Goal: Task Accomplishment & Management: Complete application form

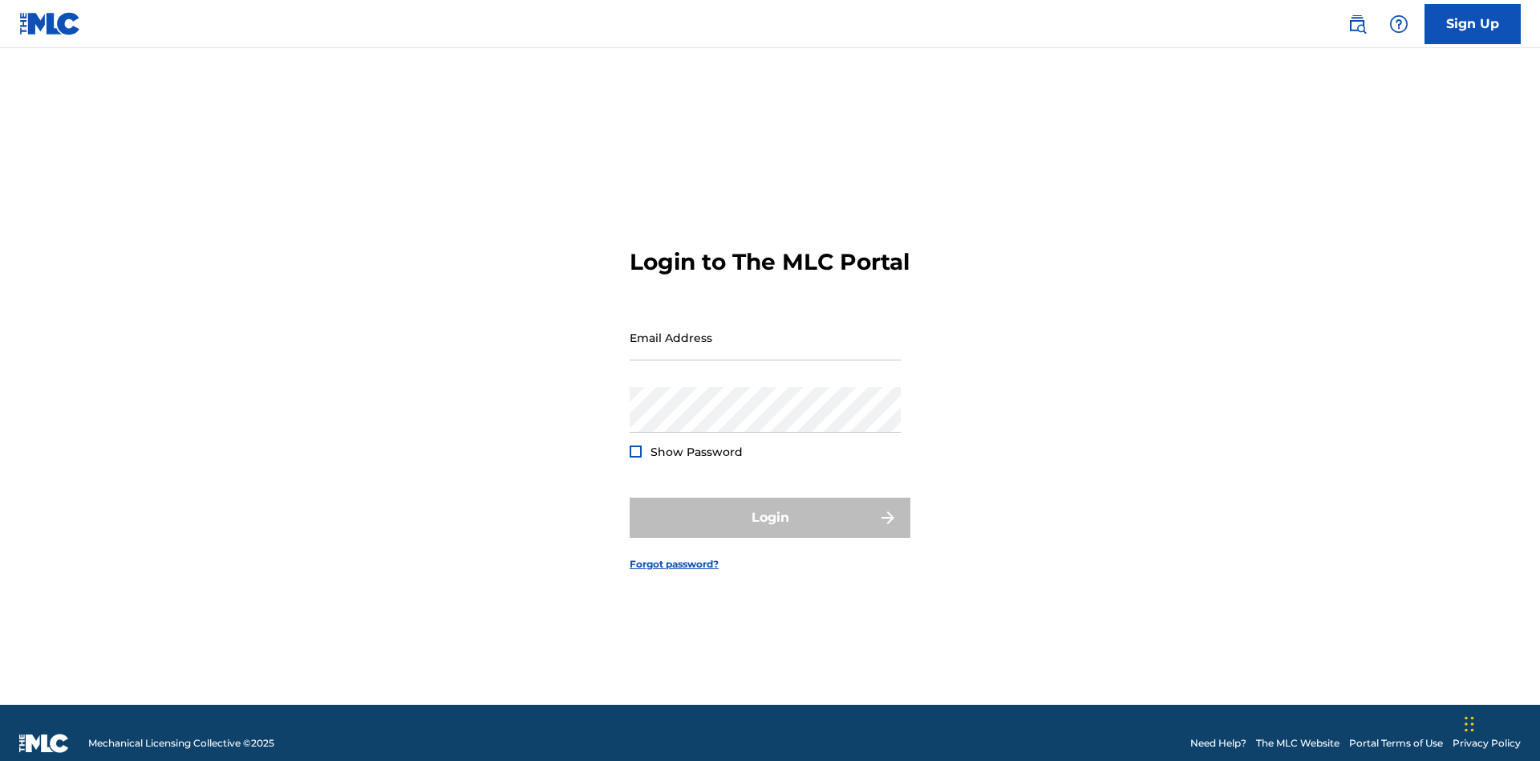
scroll to position [21, 0]
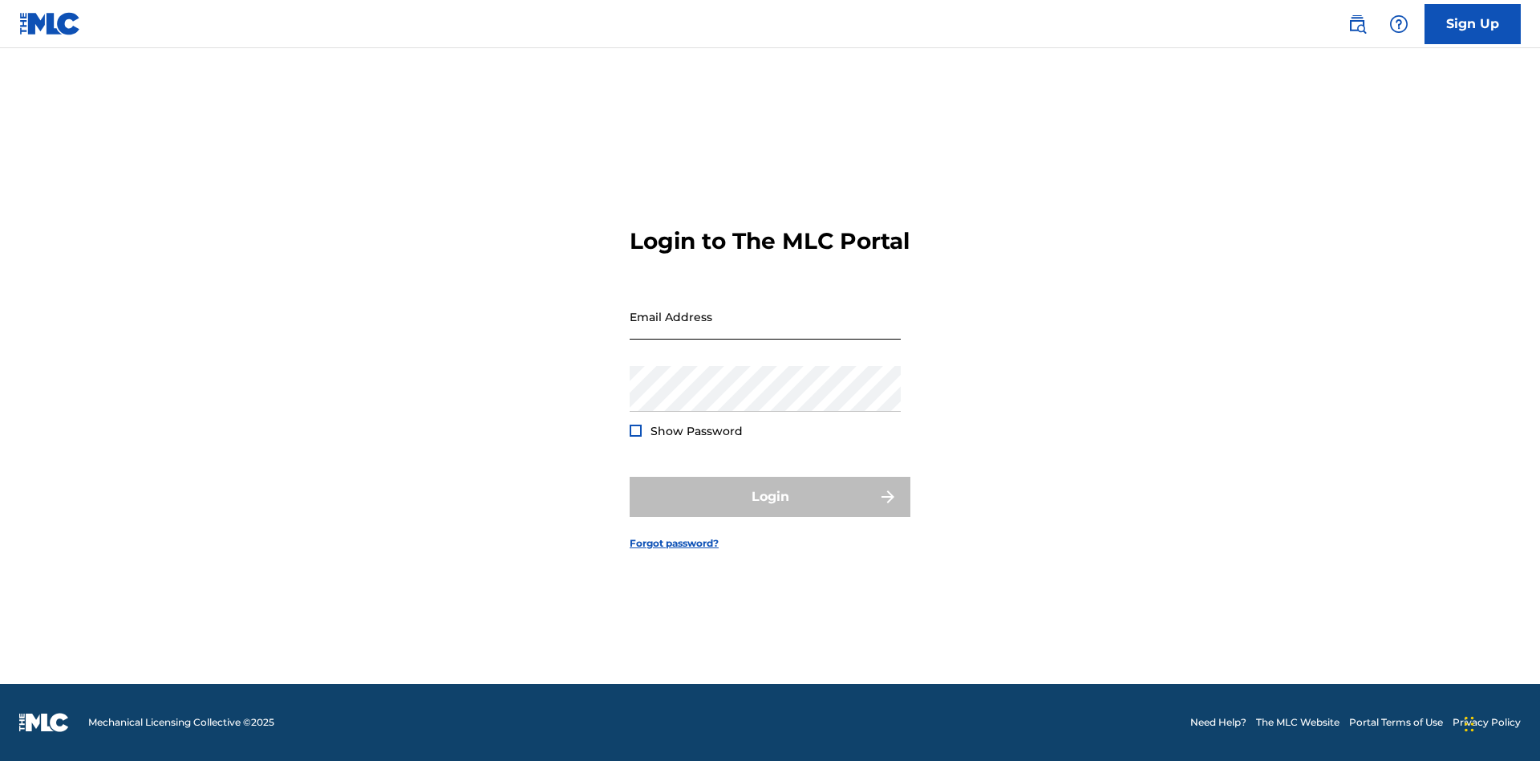
click at [765, 330] on input "Email Address" at bounding box center [765, 317] width 271 height 46
type input "[EMAIL_ADDRESS][DOMAIN_NAME]"
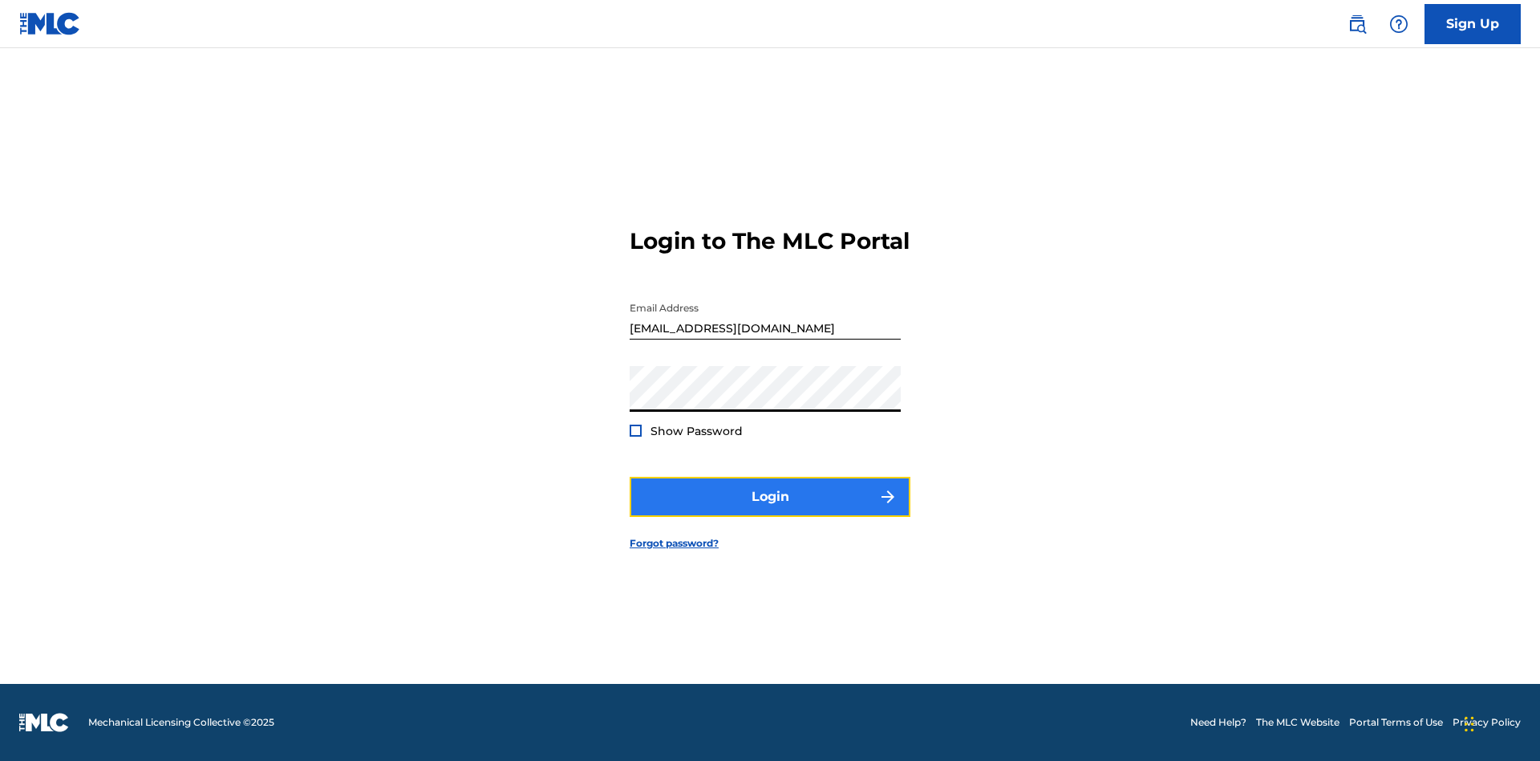
click at [770, 510] on button "Login" at bounding box center [770, 497] width 281 height 40
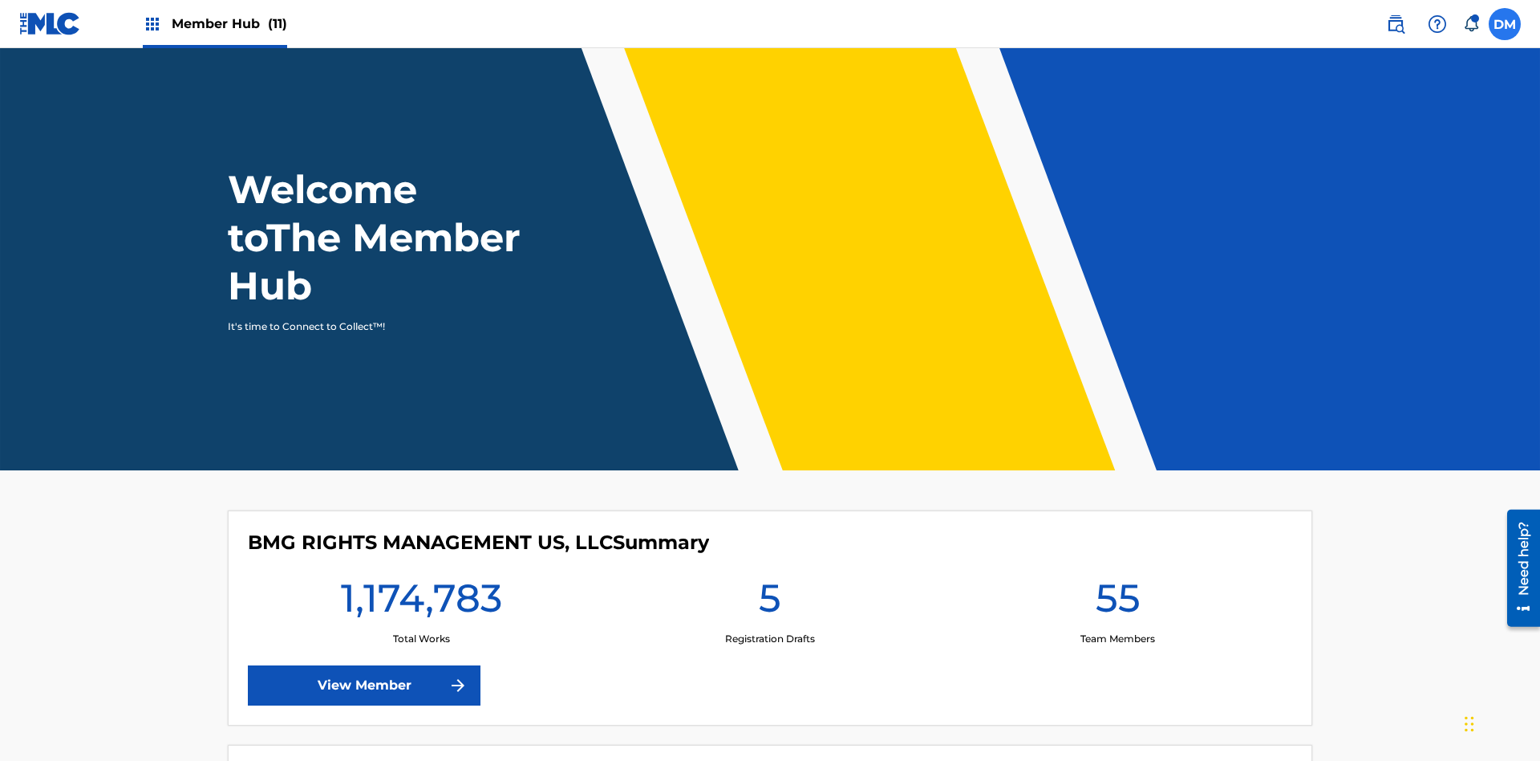
click at [1505, 23] on label at bounding box center [1505, 24] width 32 height 32
click at [1505, 24] on input "[PERSON_NAME] [PERSON_NAME] [PERSON_NAME][EMAIL_ADDRESS][DOMAIN_NAME] Notificat…" at bounding box center [1505, 24] width 0 height 0
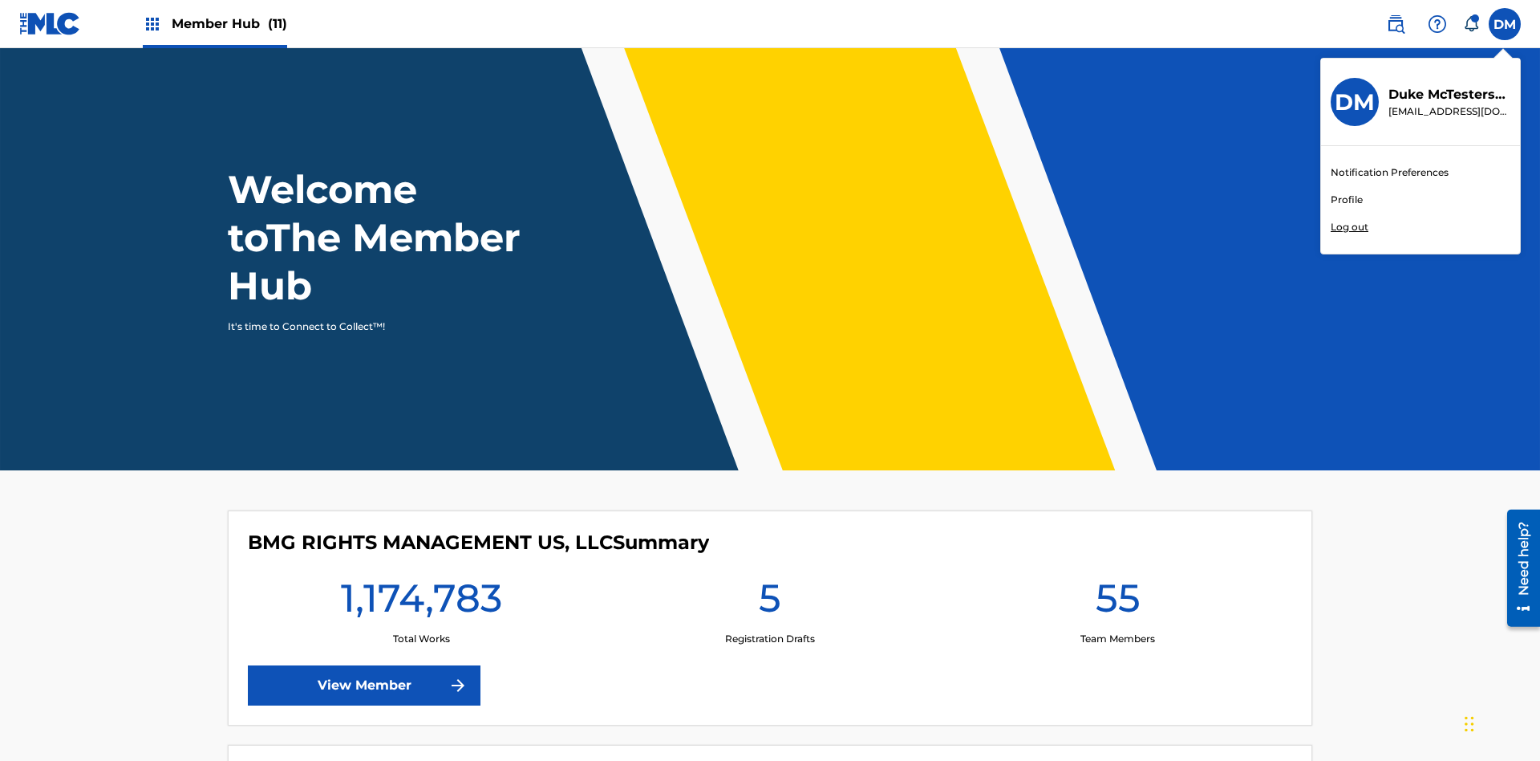
scroll to position [96, 0]
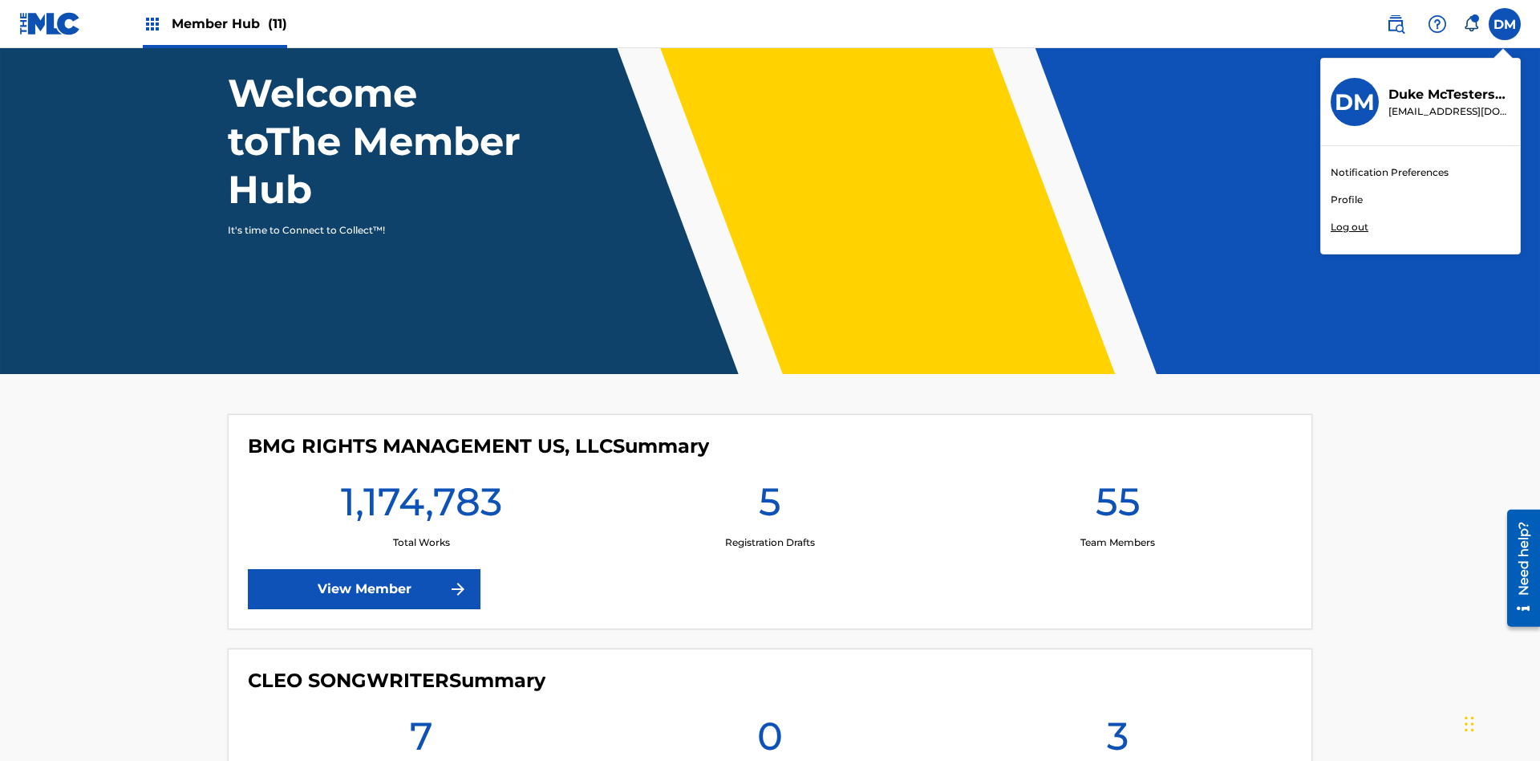
click at [1346, 200] on link "Profile" at bounding box center [1347, 200] width 32 height 14
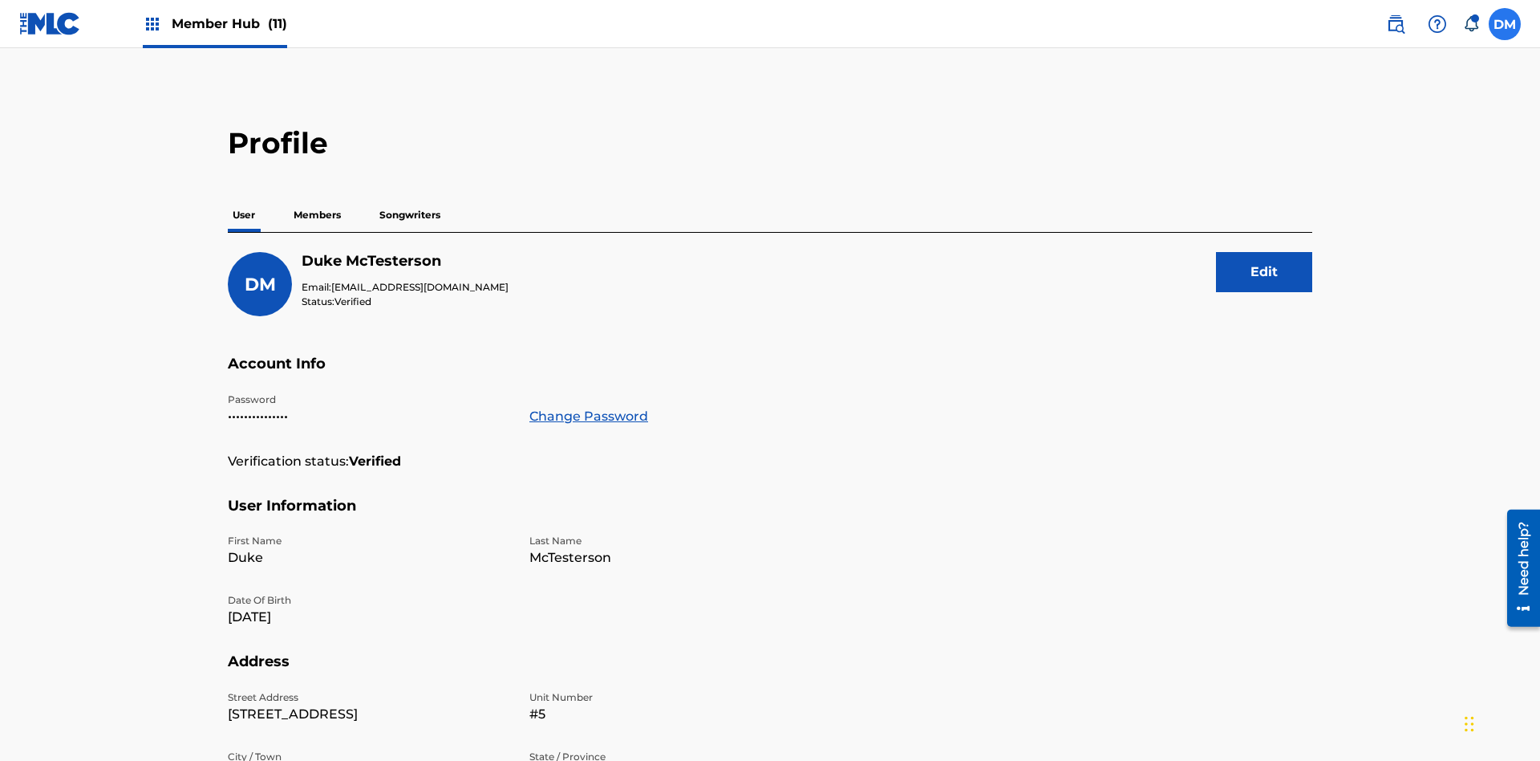
scroll to position [102, 0]
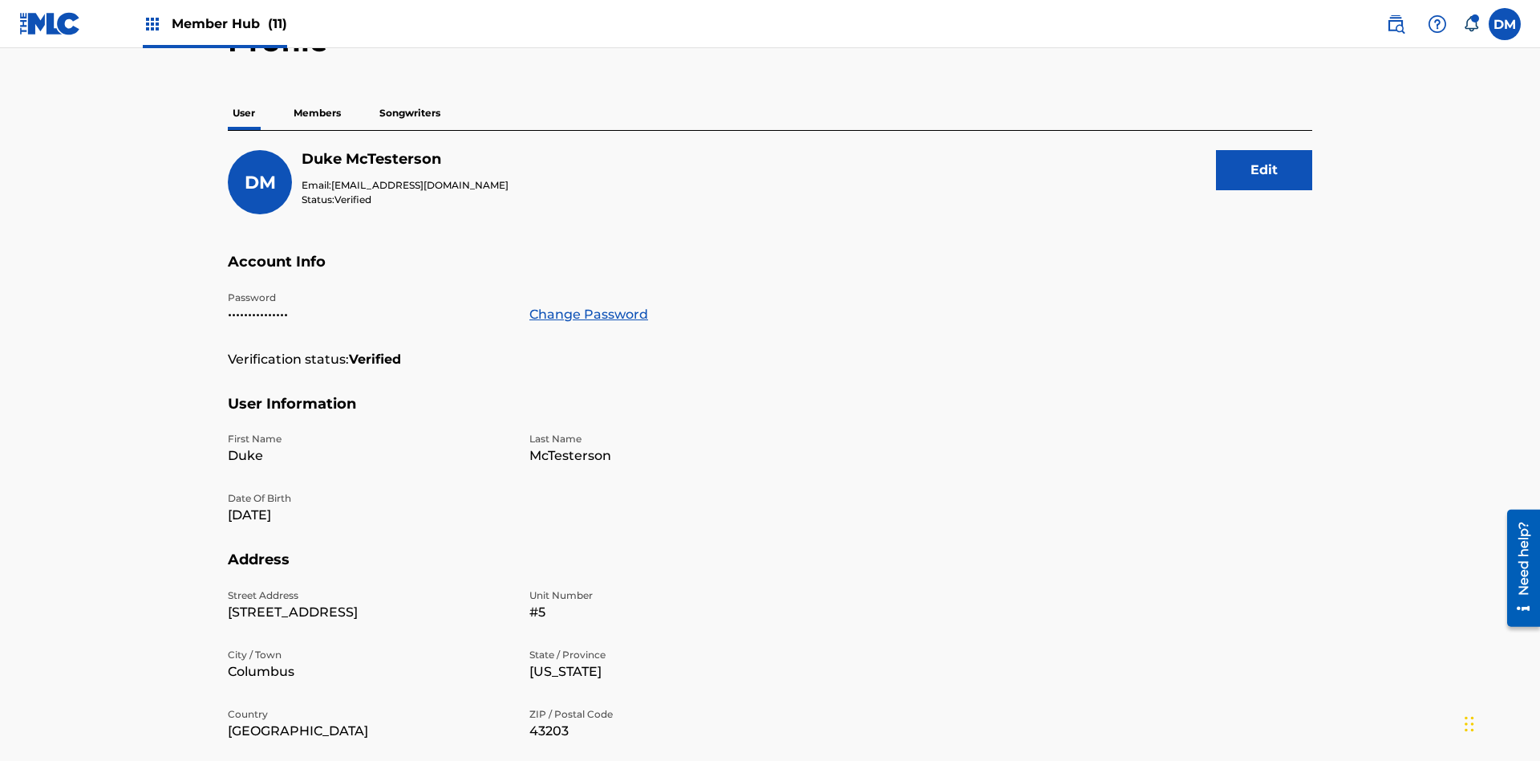
click at [318, 113] on p "Members" at bounding box center [317, 113] width 57 height 34
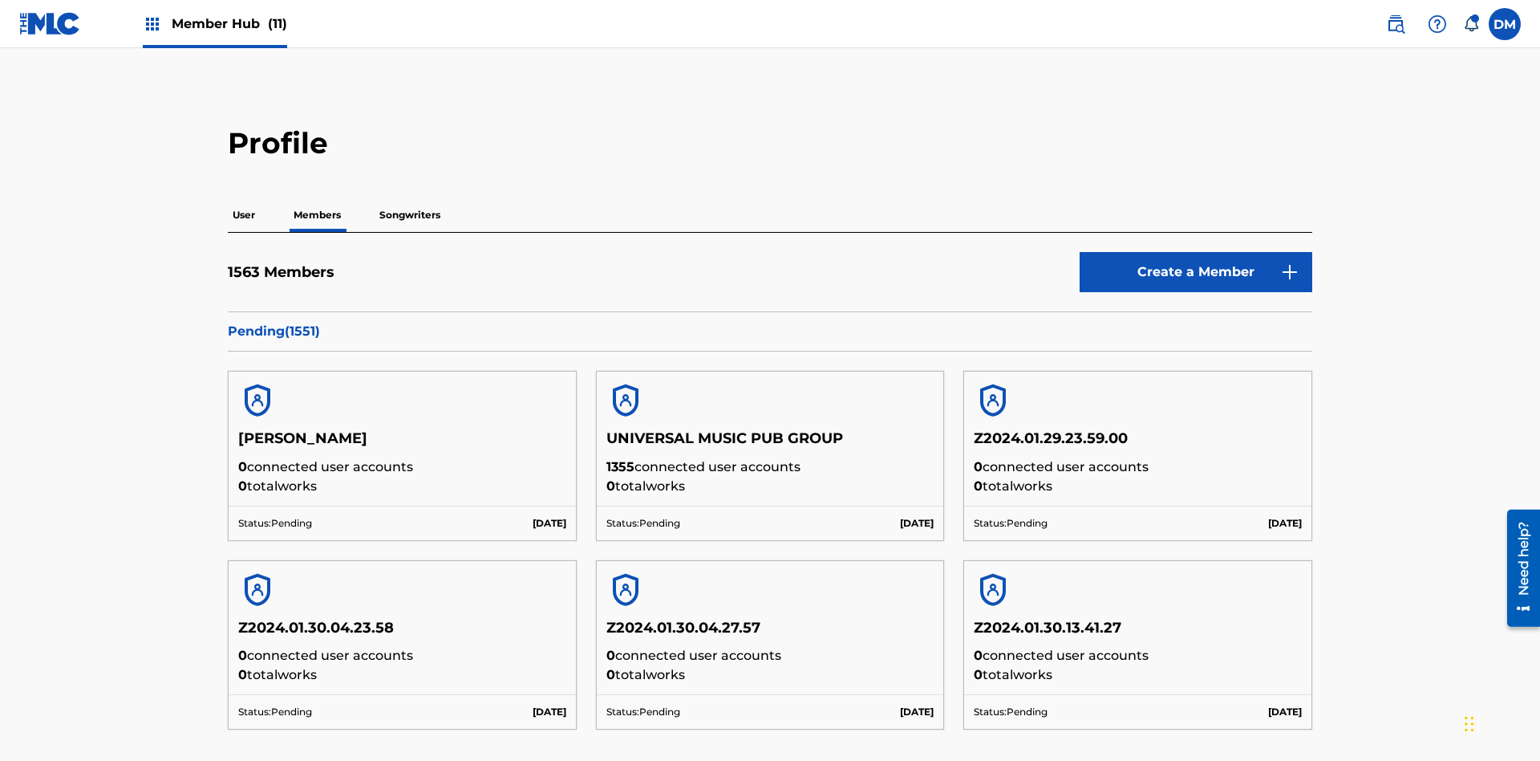
scroll to position [156, 0]
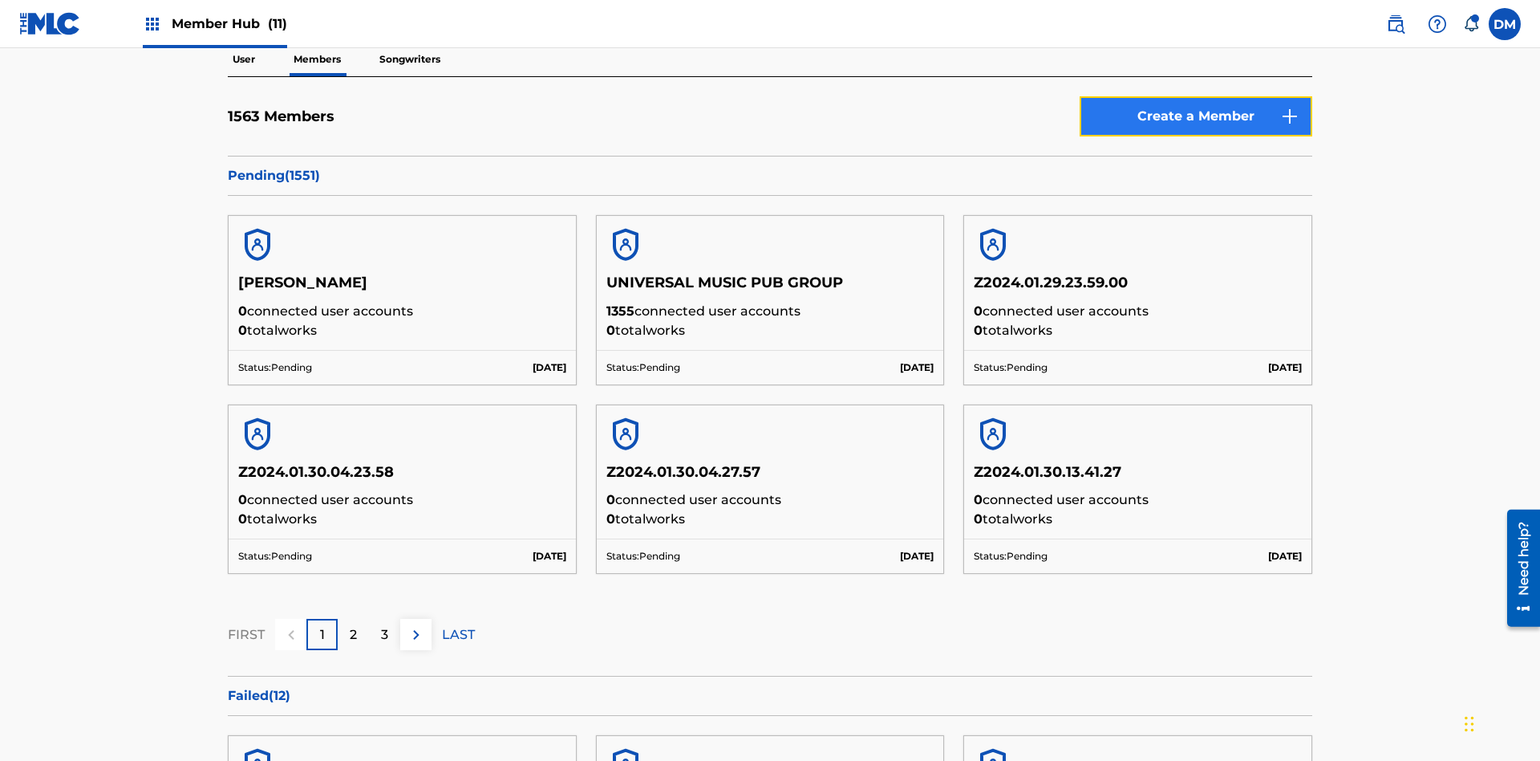
click at [1196, 116] on link "Create a Member" at bounding box center [1196, 116] width 233 height 40
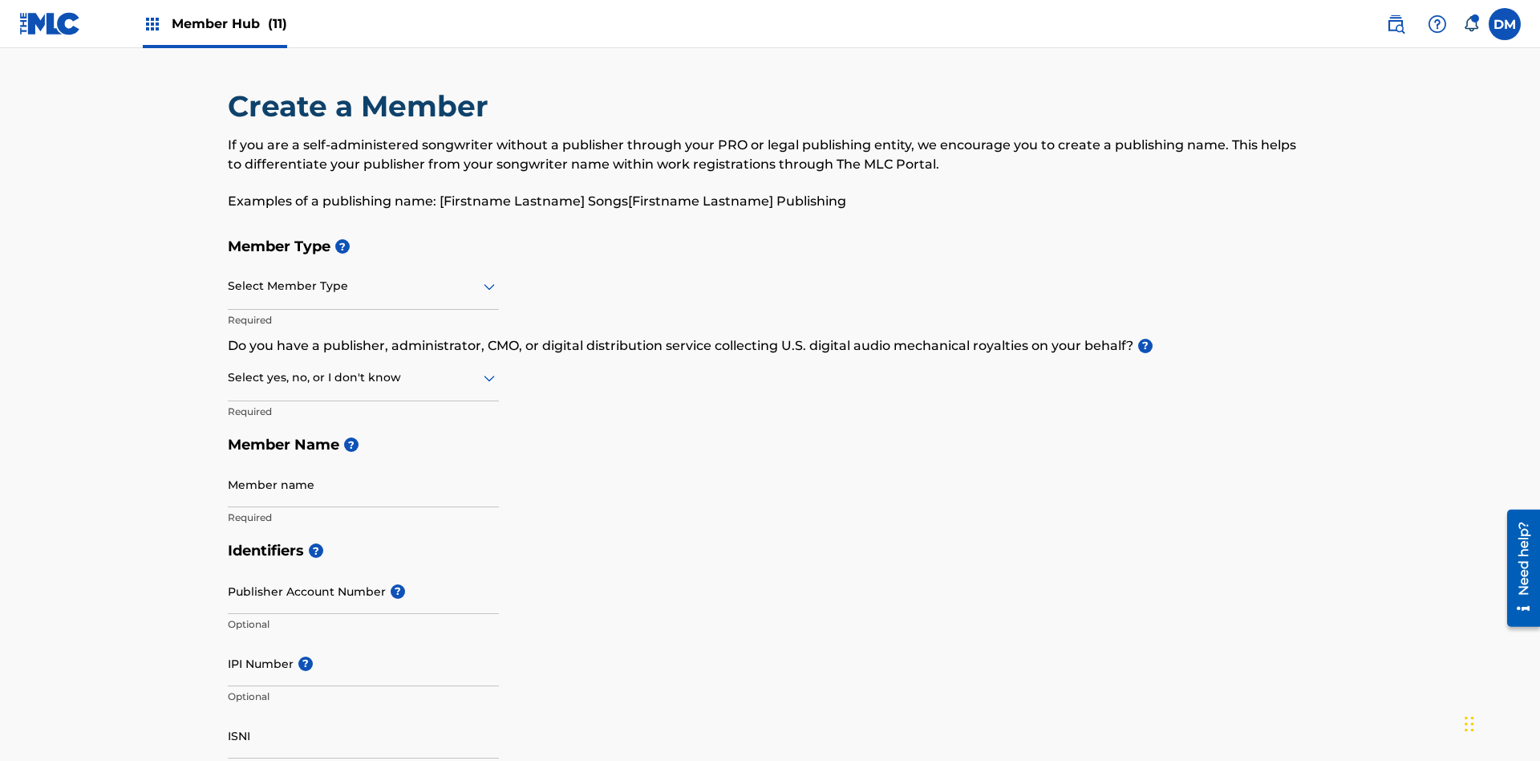
scroll to position [181, 0]
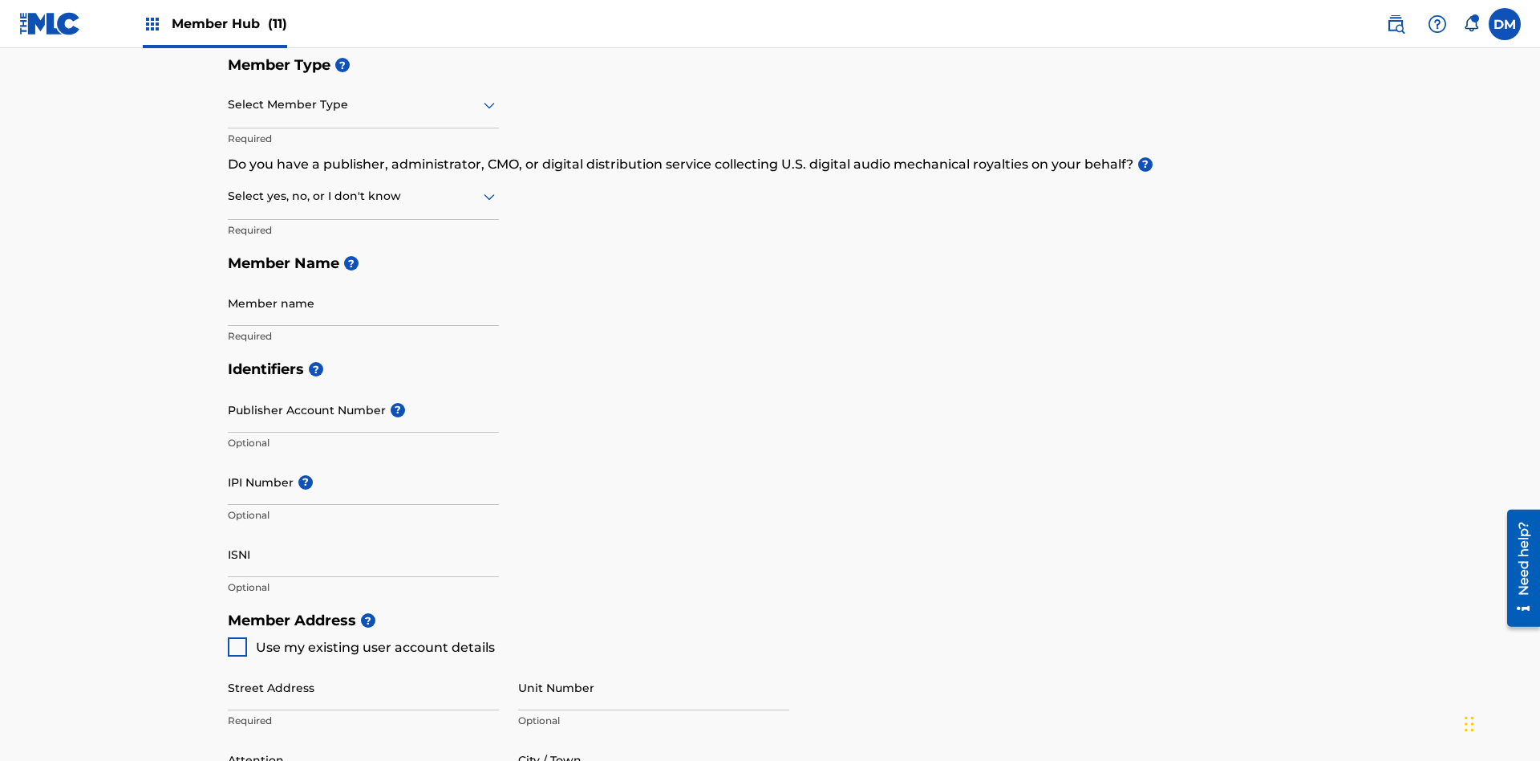
click at [229, 104] on input "text" at bounding box center [229, 104] width 3 height 17
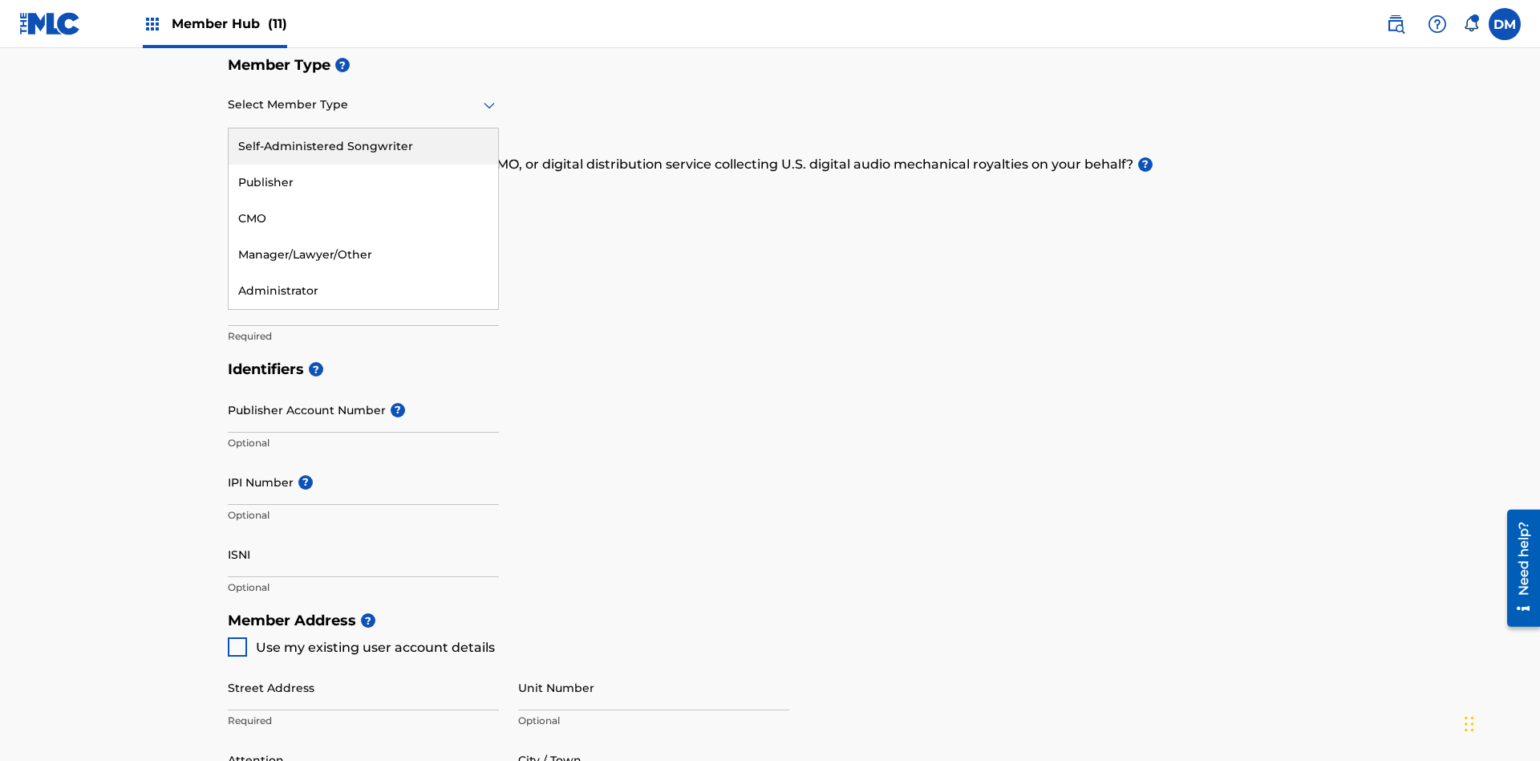
click at [363, 182] on div "Publisher" at bounding box center [364, 182] width 270 height 36
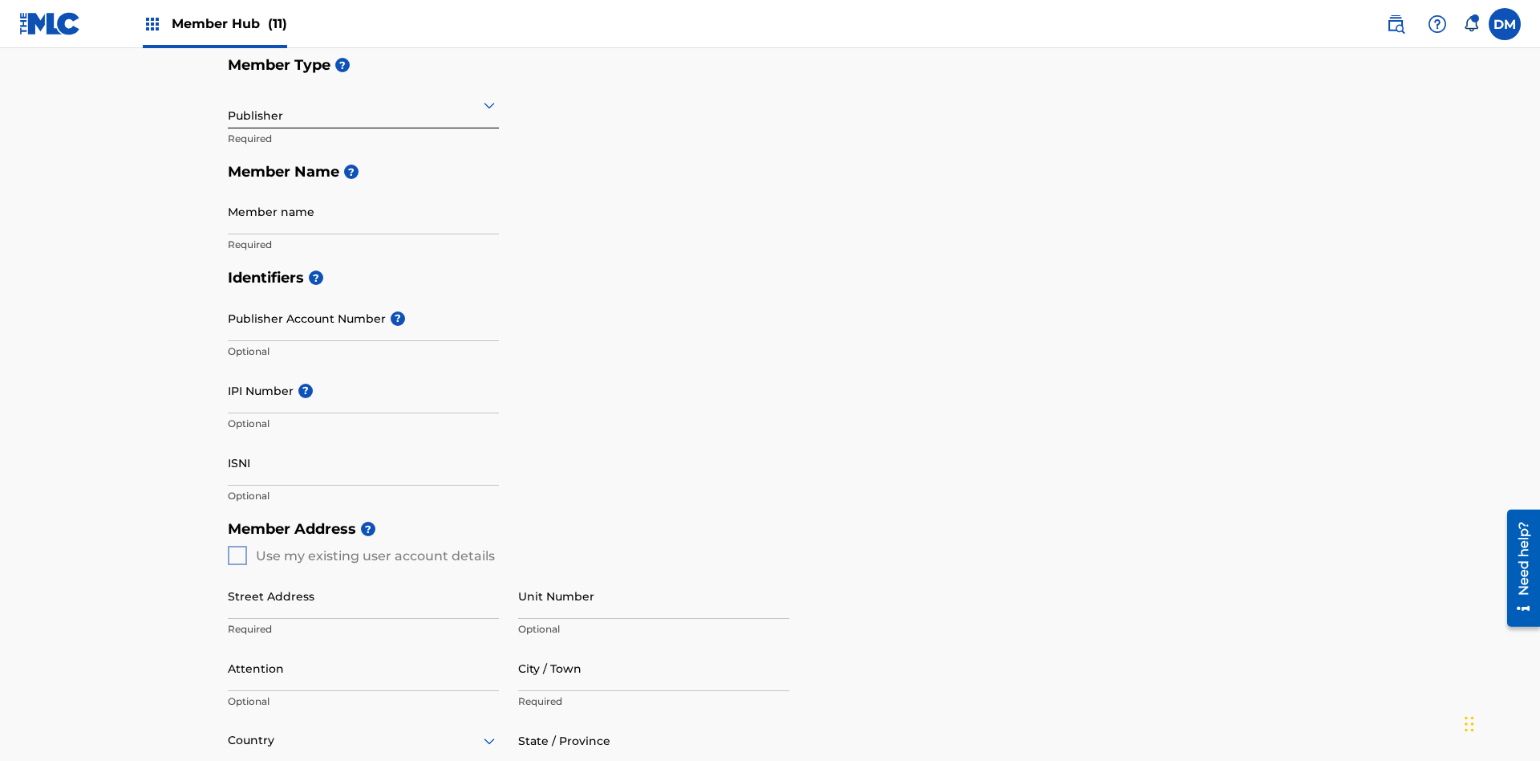
click at [229, 104] on input "text" at bounding box center [229, 104] width 3 height 17
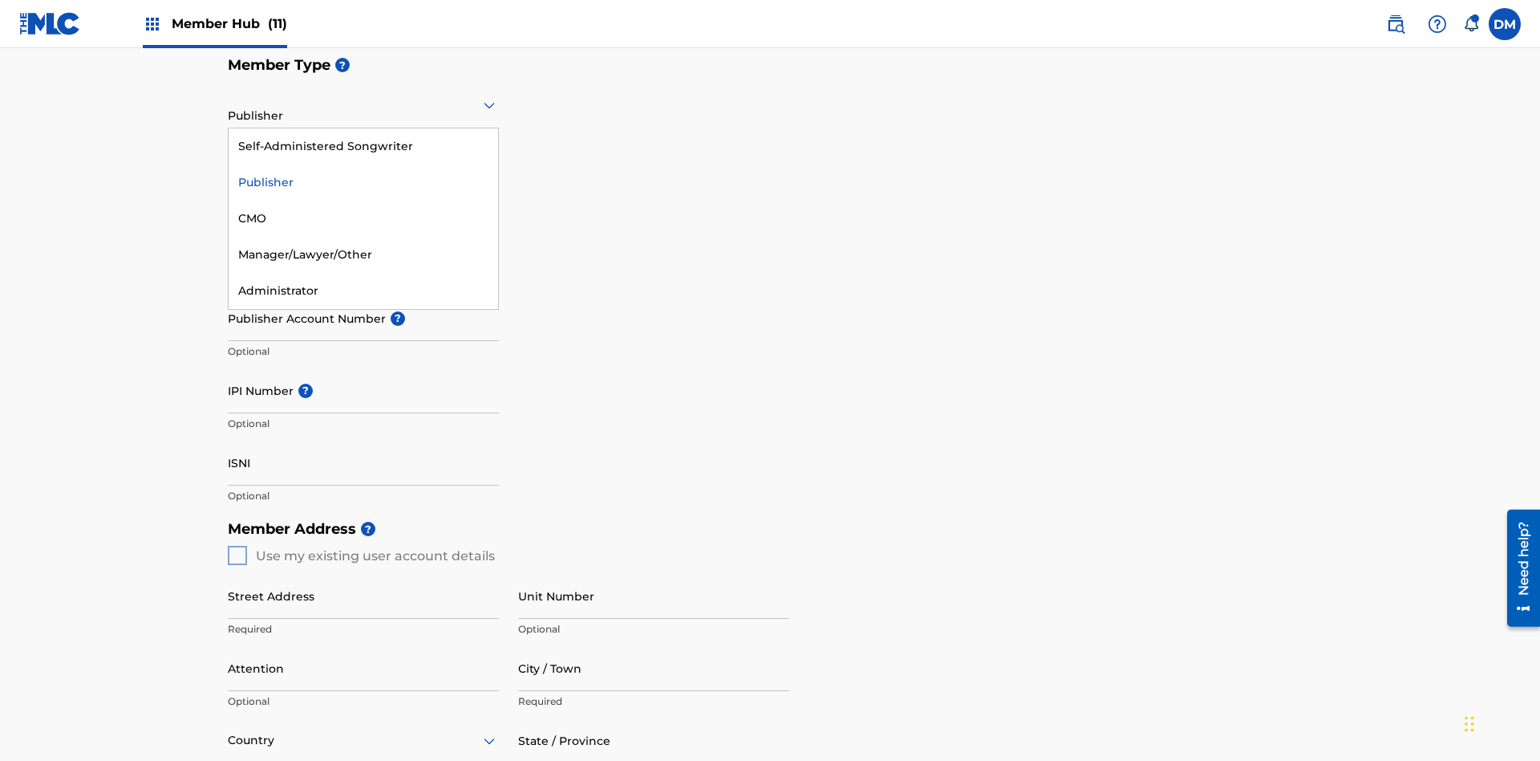
click at [363, 218] on div "CMO" at bounding box center [364, 219] width 270 height 36
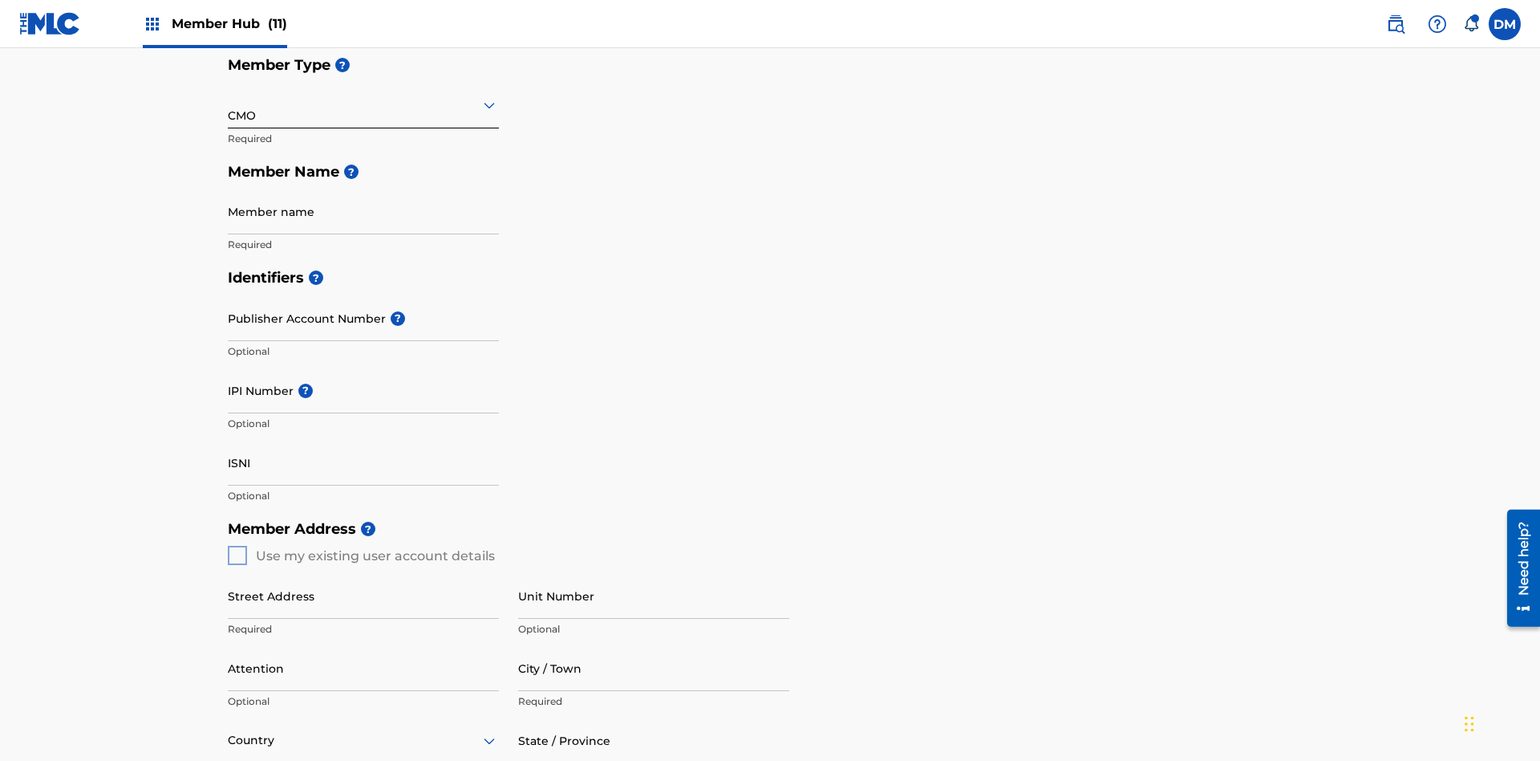
click at [229, 104] on input "text" at bounding box center [229, 104] width 3 height 17
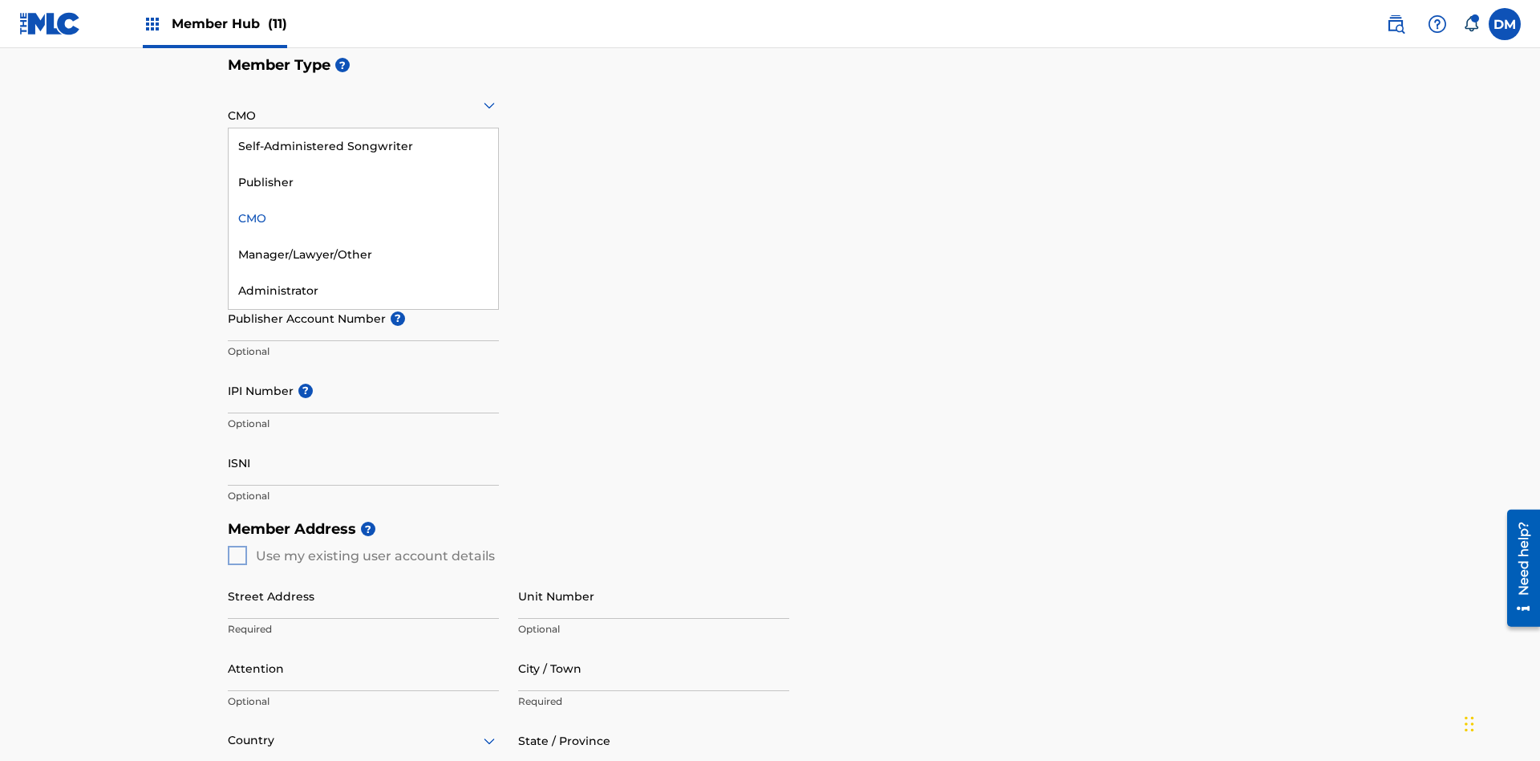
click at [363, 146] on div "Self-Administered Songwriter" at bounding box center [364, 146] width 270 height 36
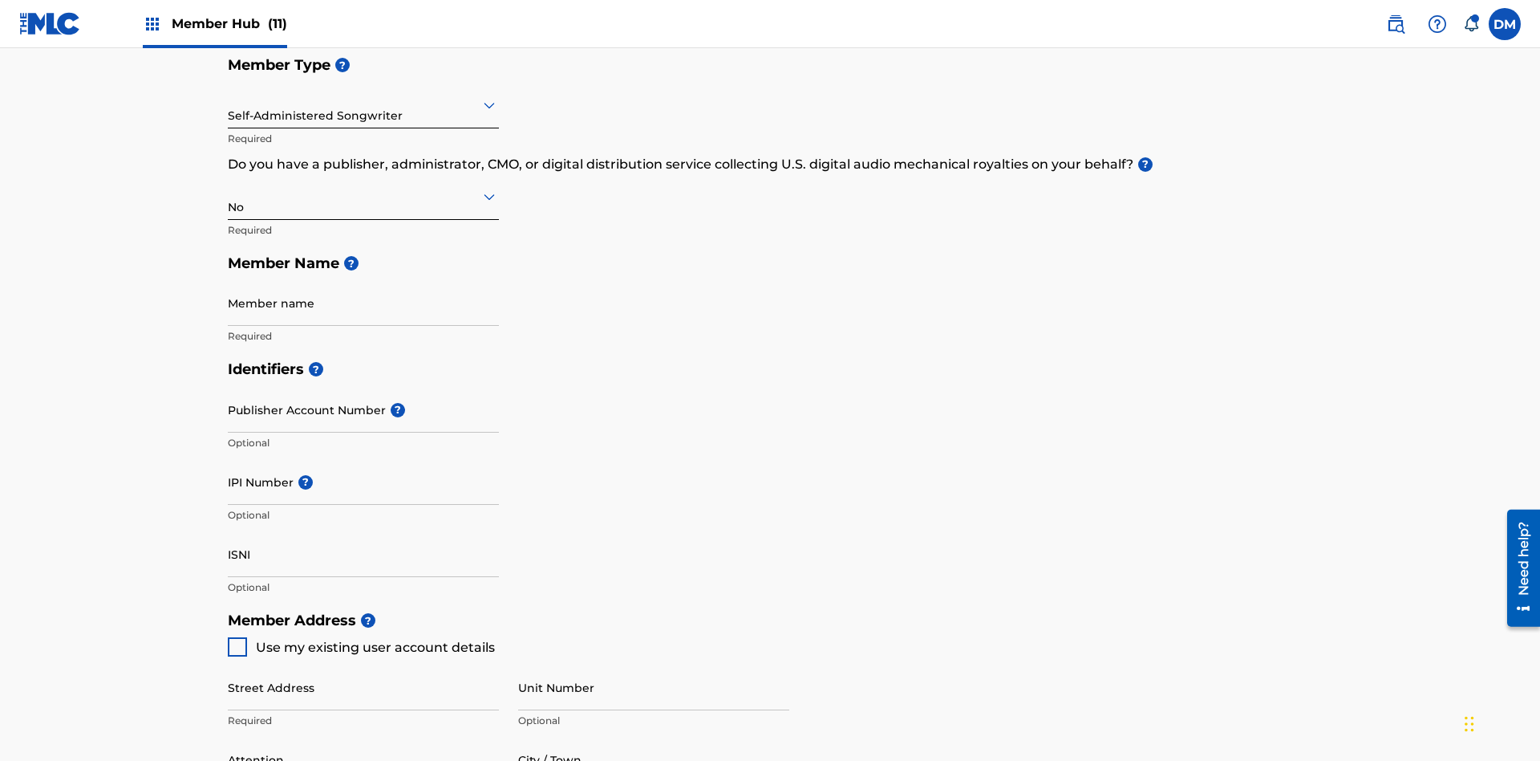
click at [229, 104] on input "text" at bounding box center [229, 104] width 3 height 17
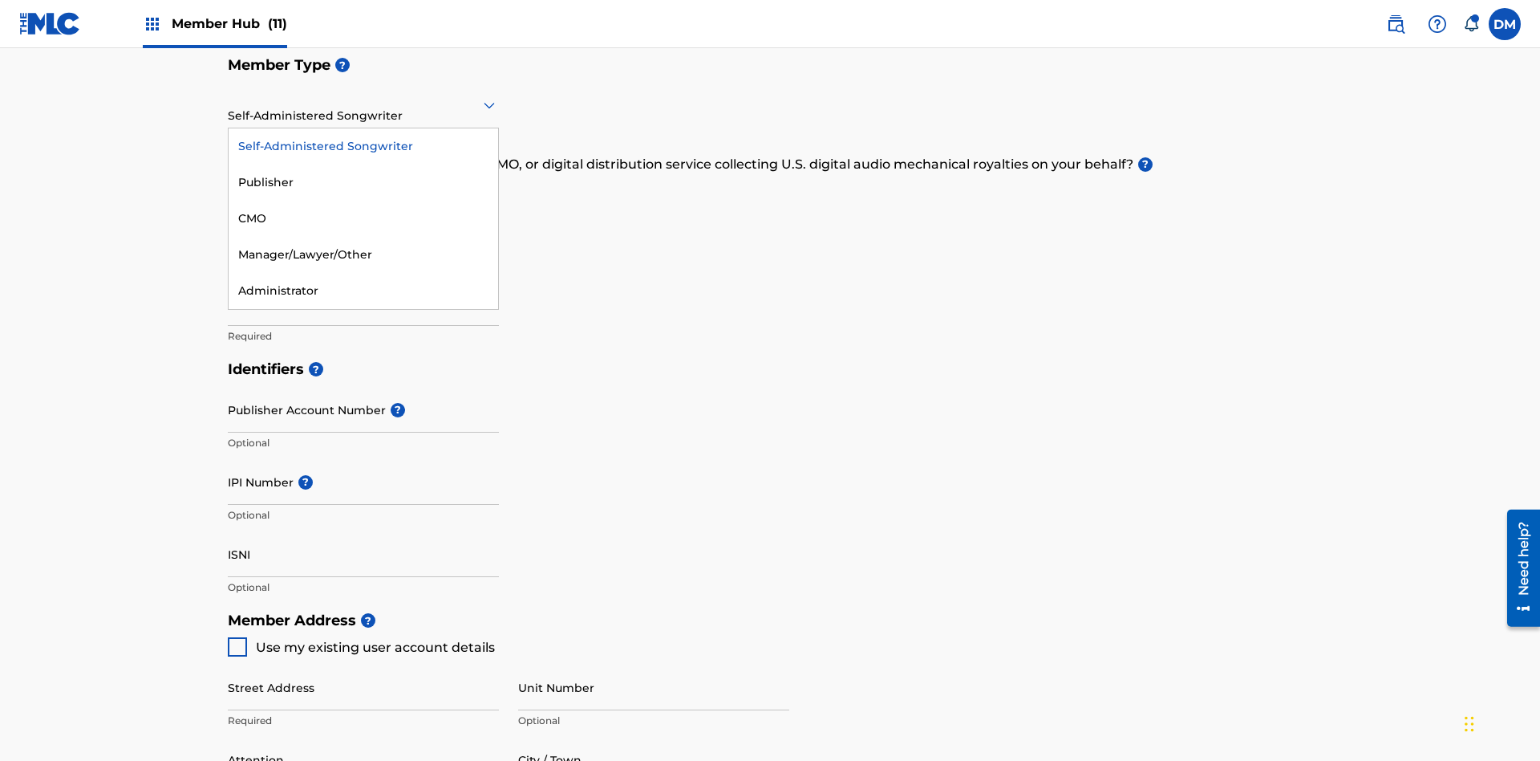
click at [363, 254] on div "Manager/Lawyer/Other" at bounding box center [364, 255] width 270 height 36
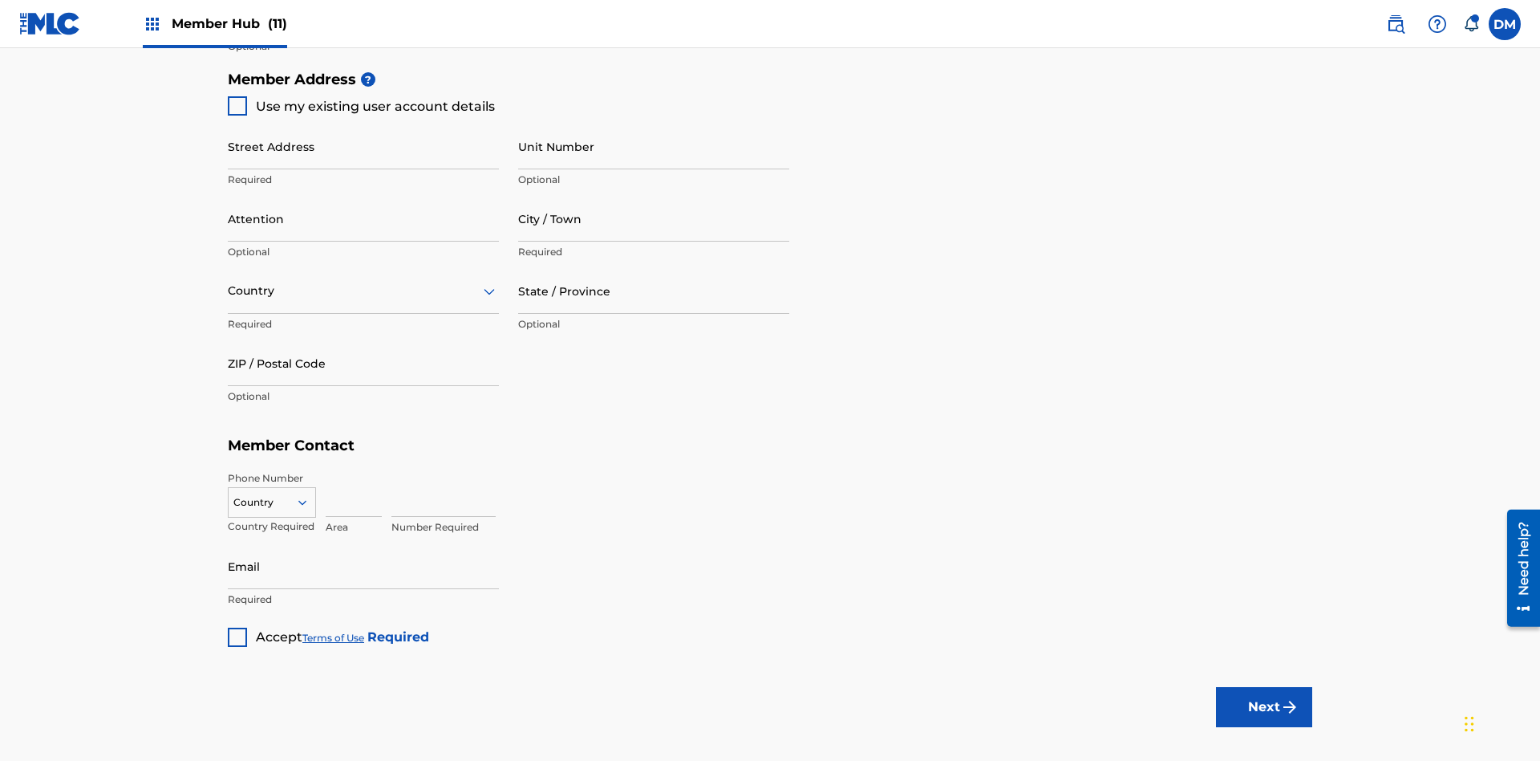
scroll to position [273, 0]
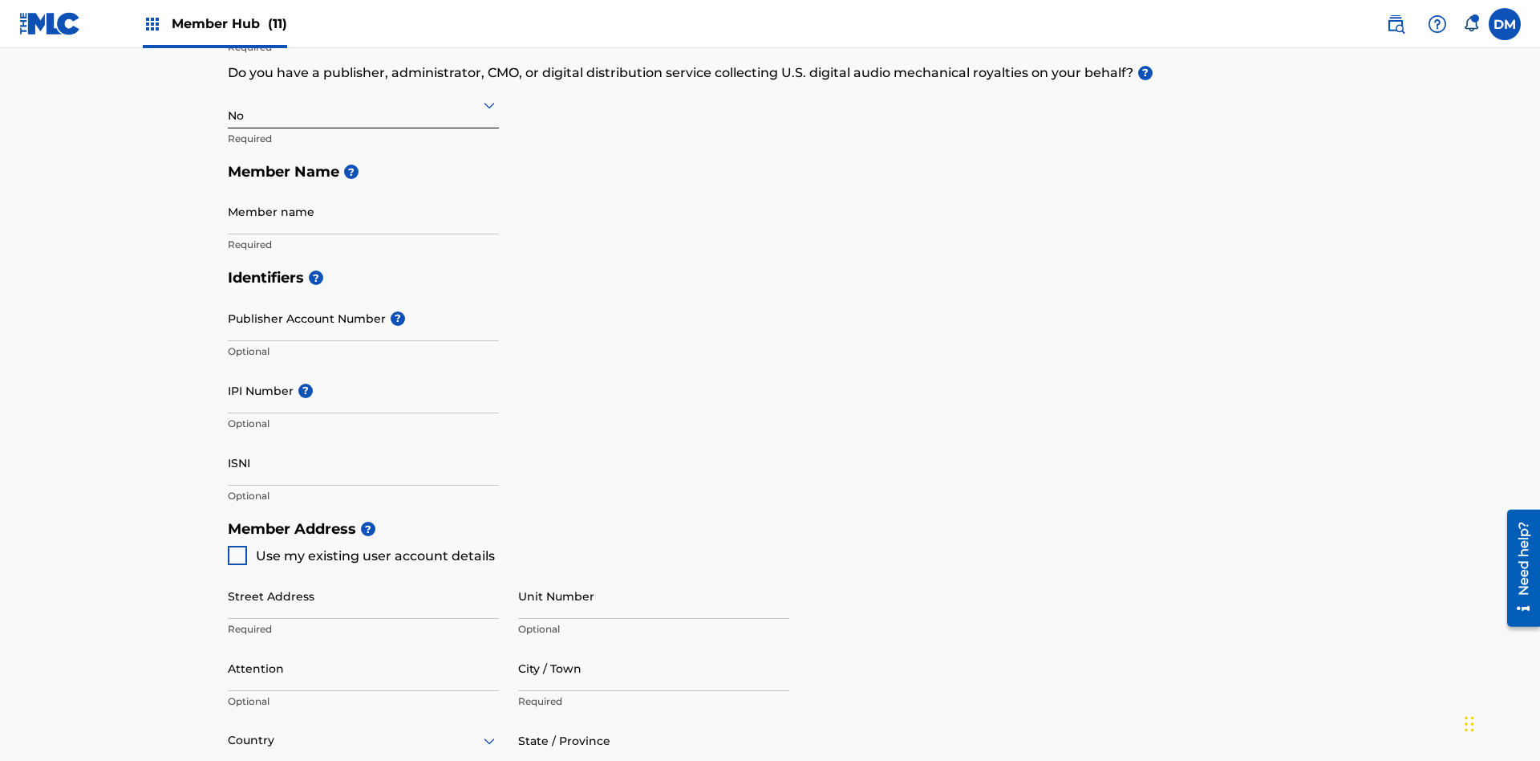
click at [229, 104] on input "text" at bounding box center [229, 104] width 3 height 17
click at [363, 146] on div "Yes" at bounding box center [364, 146] width 270 height 36
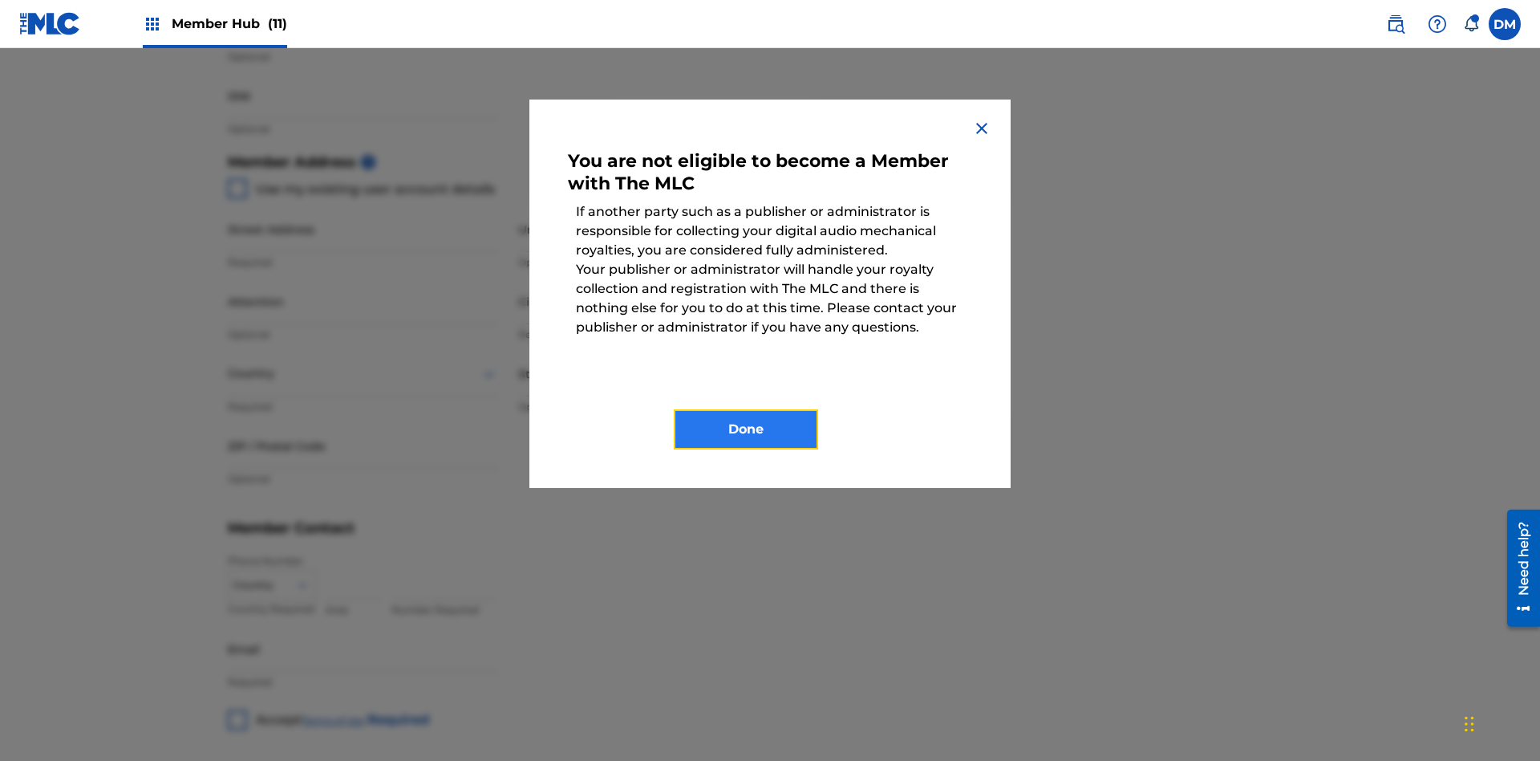
click at [746, 429] on button "Done" at bounding box center [746, 429] width 144 height 40
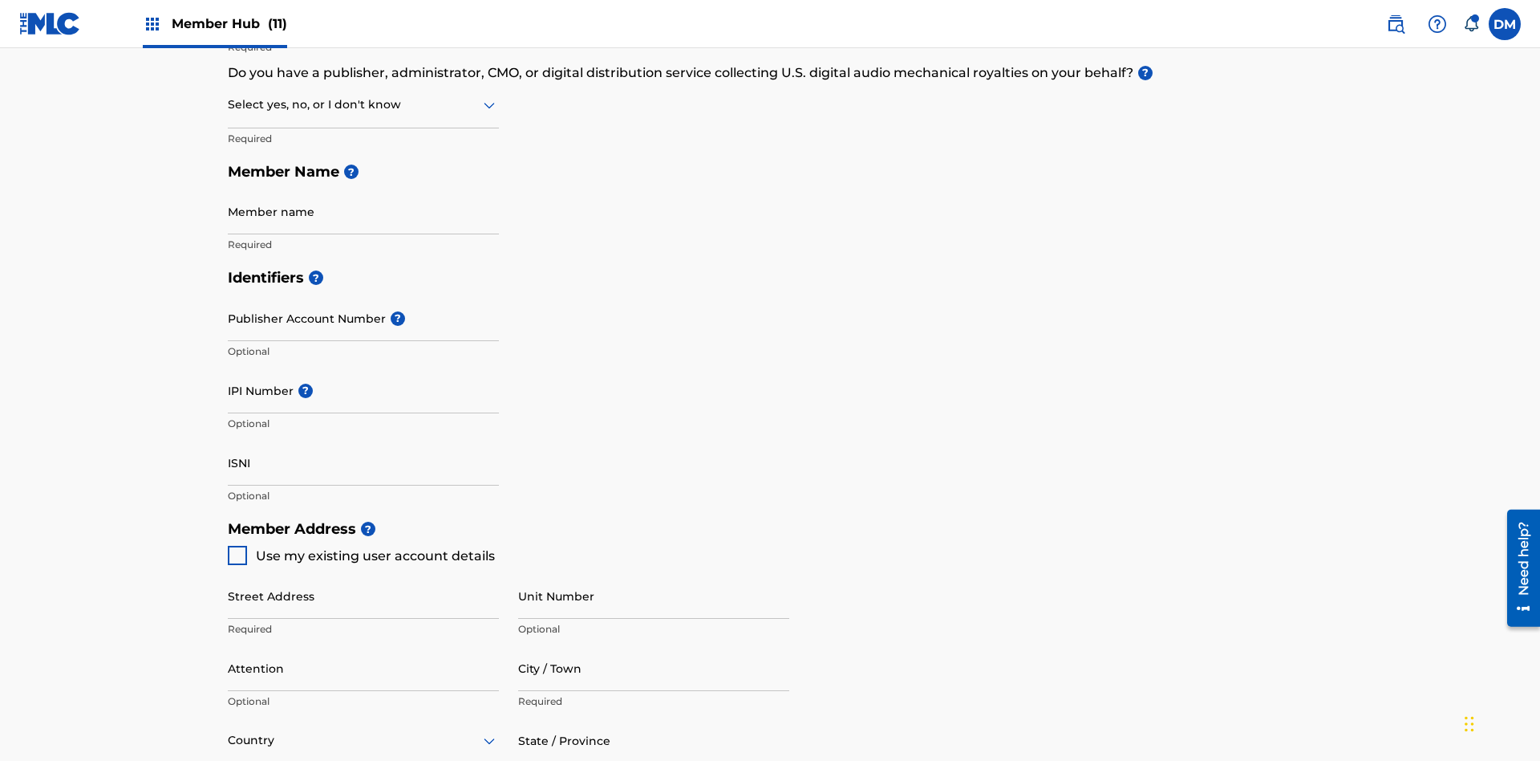
click at [229, 104] on input "text" at bounding box center [229, 104] width 3 height 17
click at [363, 218] on div "I don't know" at bounding box center [364, 219] width 270 height 36
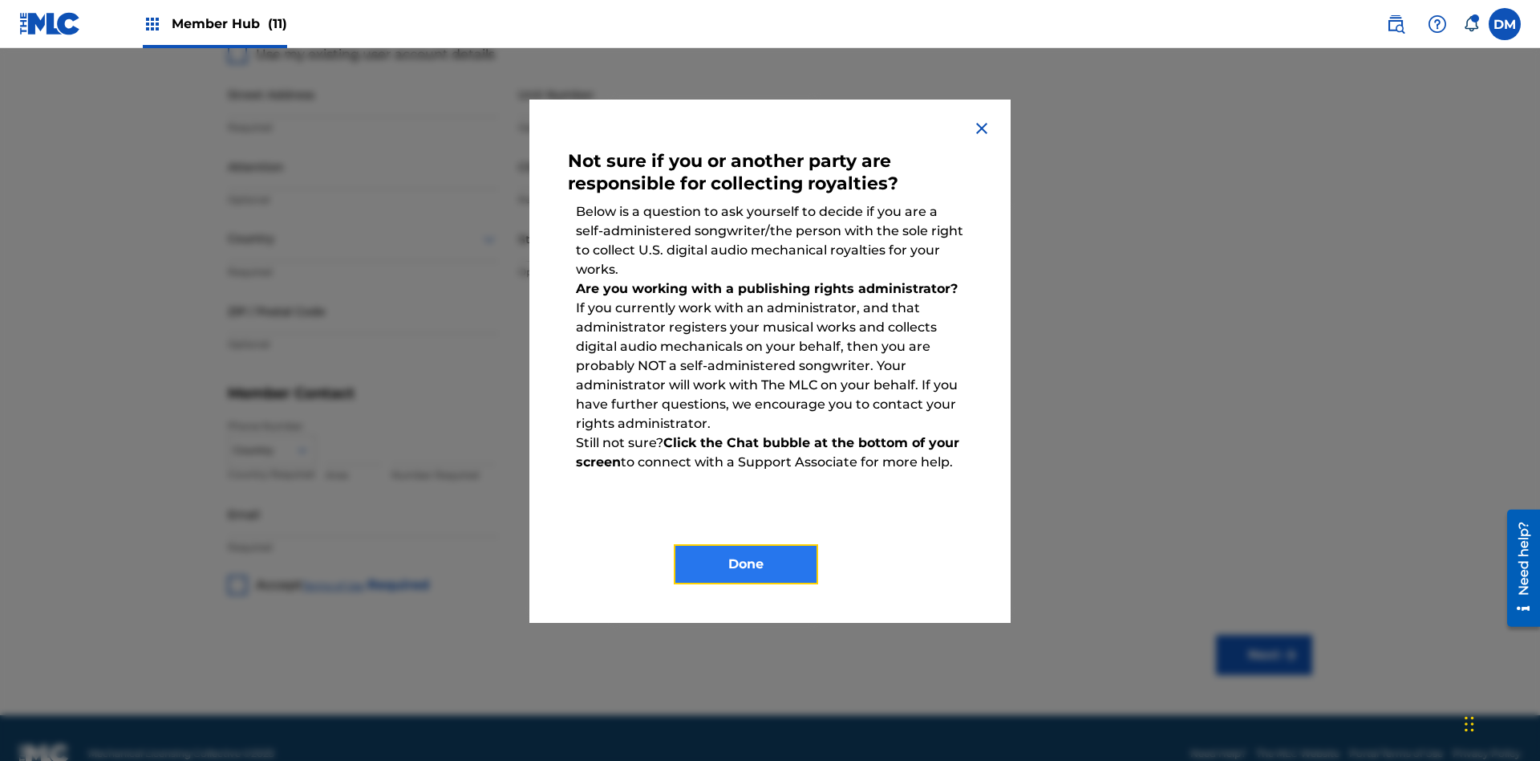
click at [746, 564] on button "Done" at bounding box center [746, 564] width 144 height 40
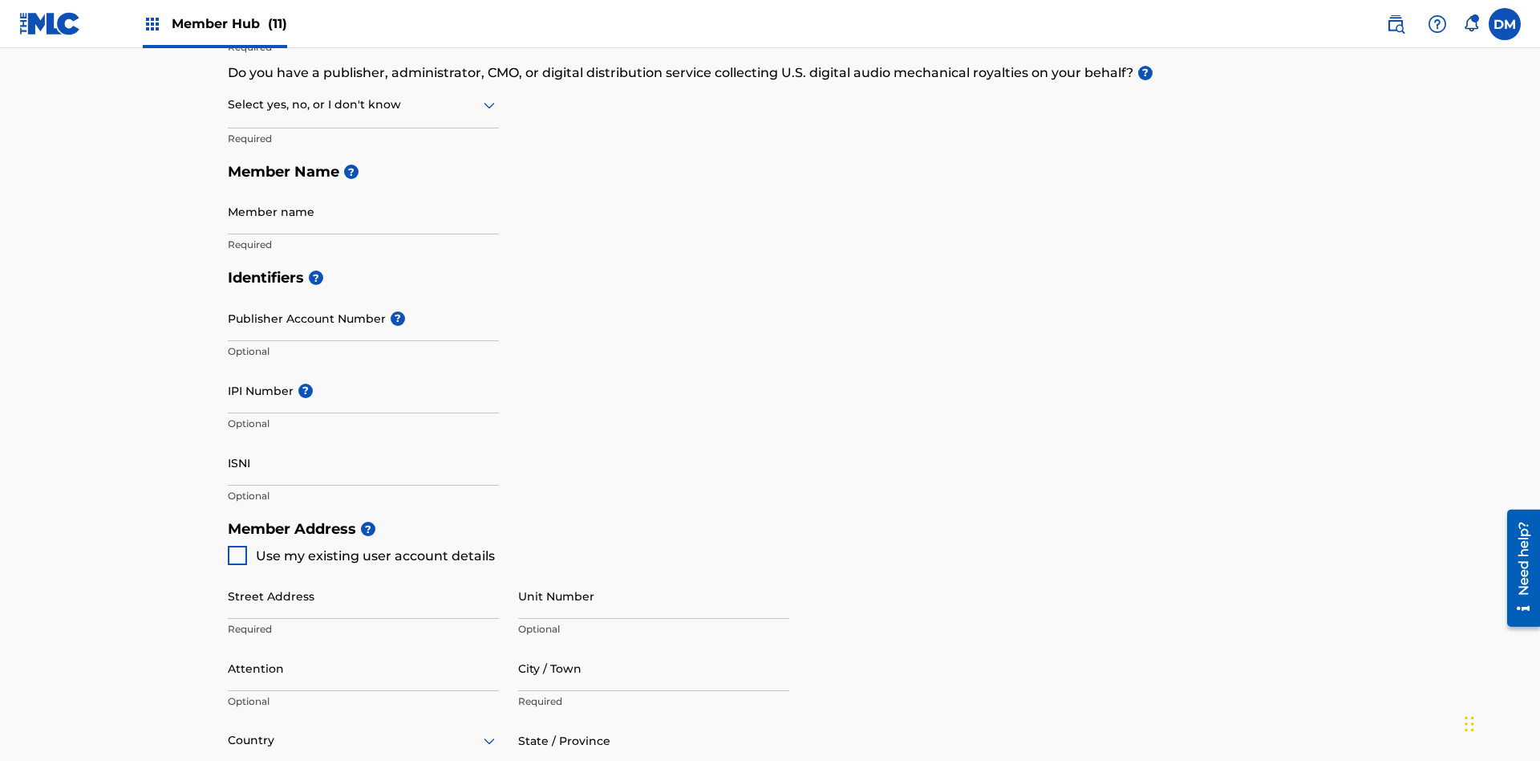
click at [229, 104] on input "text" at bounding box center [229, 104] width 3 height 17
click at [363, 182] on div "No" at bounding box center [364, 182] width 270 height 36
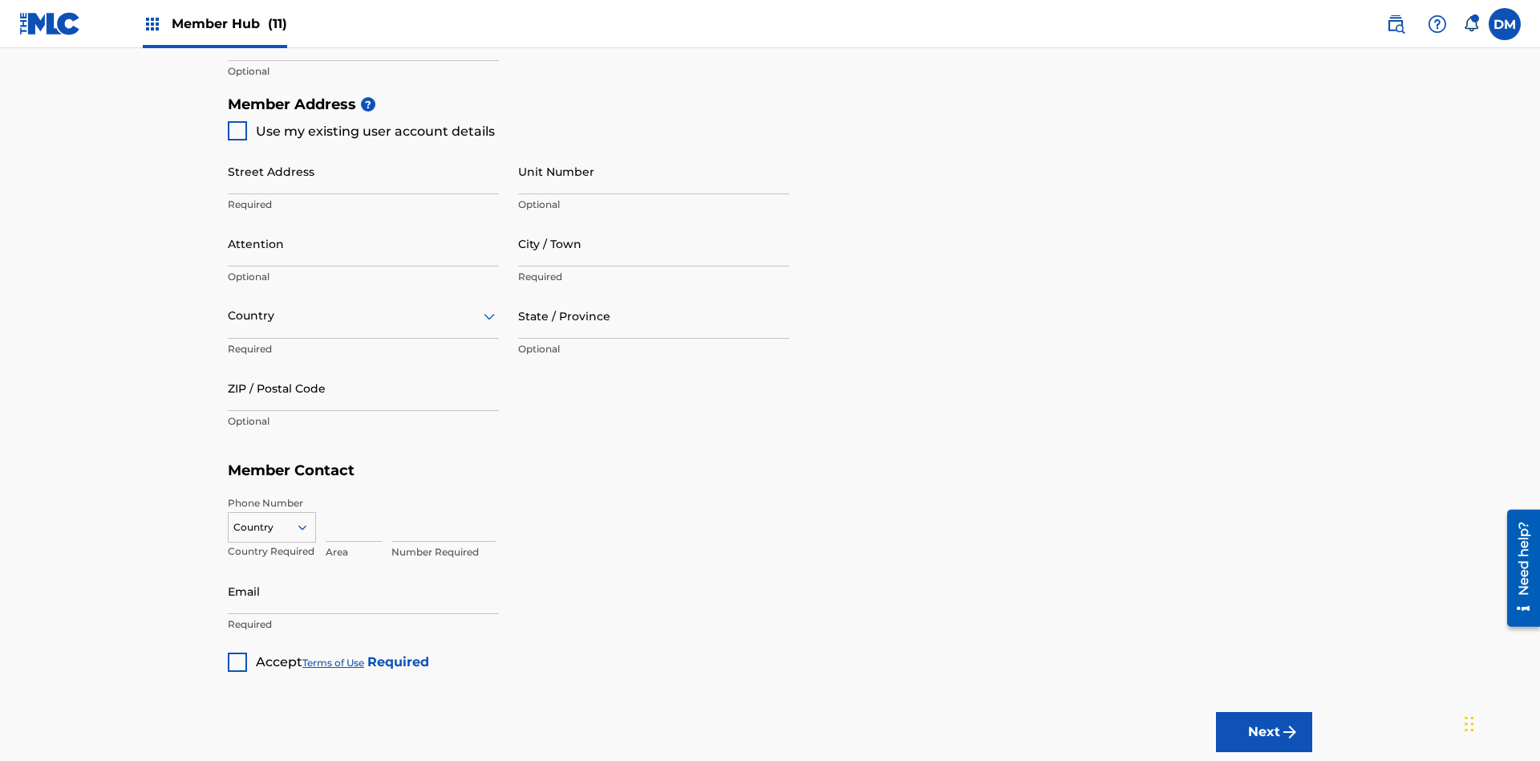
scroll to position [365, 0]
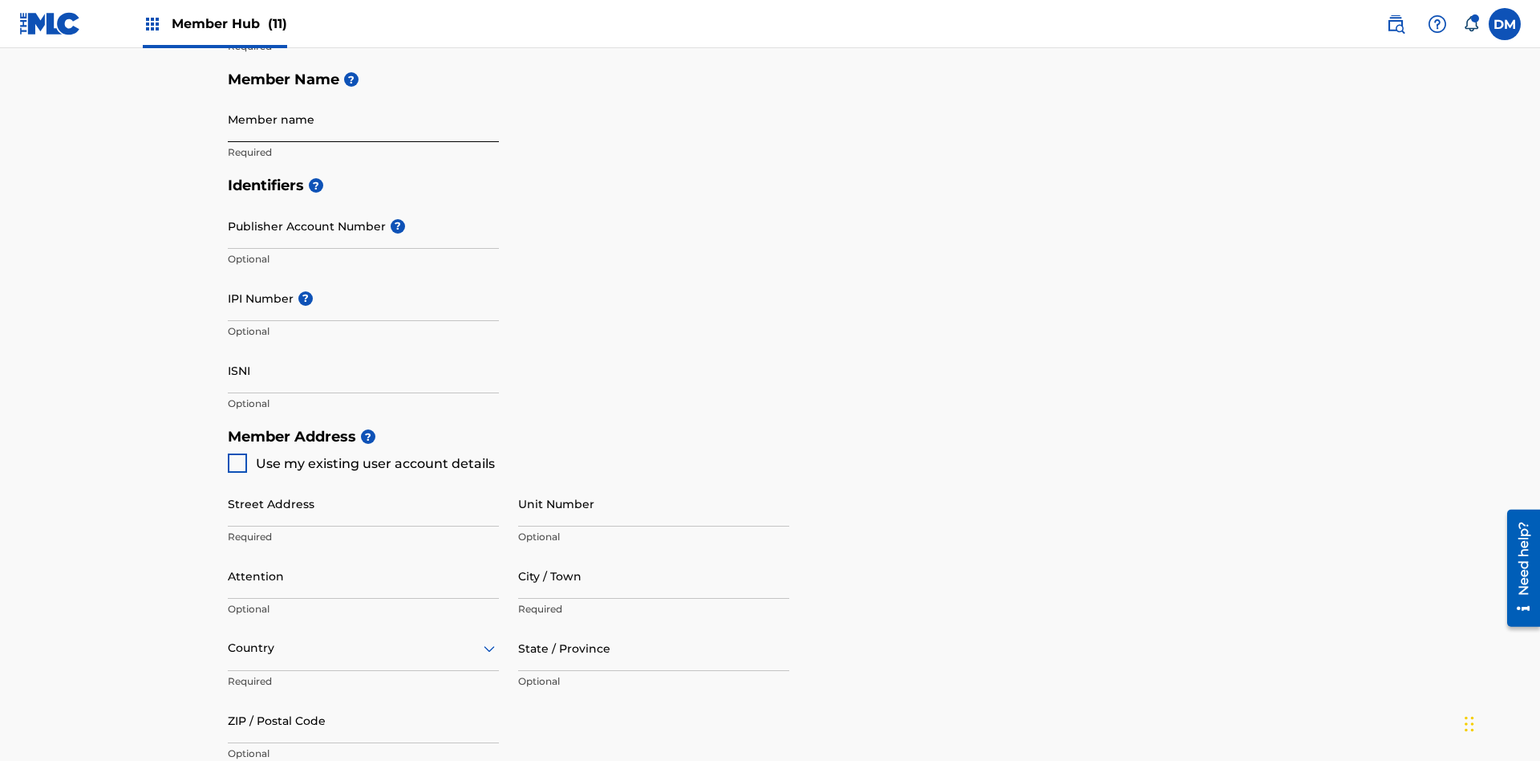
click at [363, 119] on input "Member name" at bounding box center [363, 119] width 271 height 46
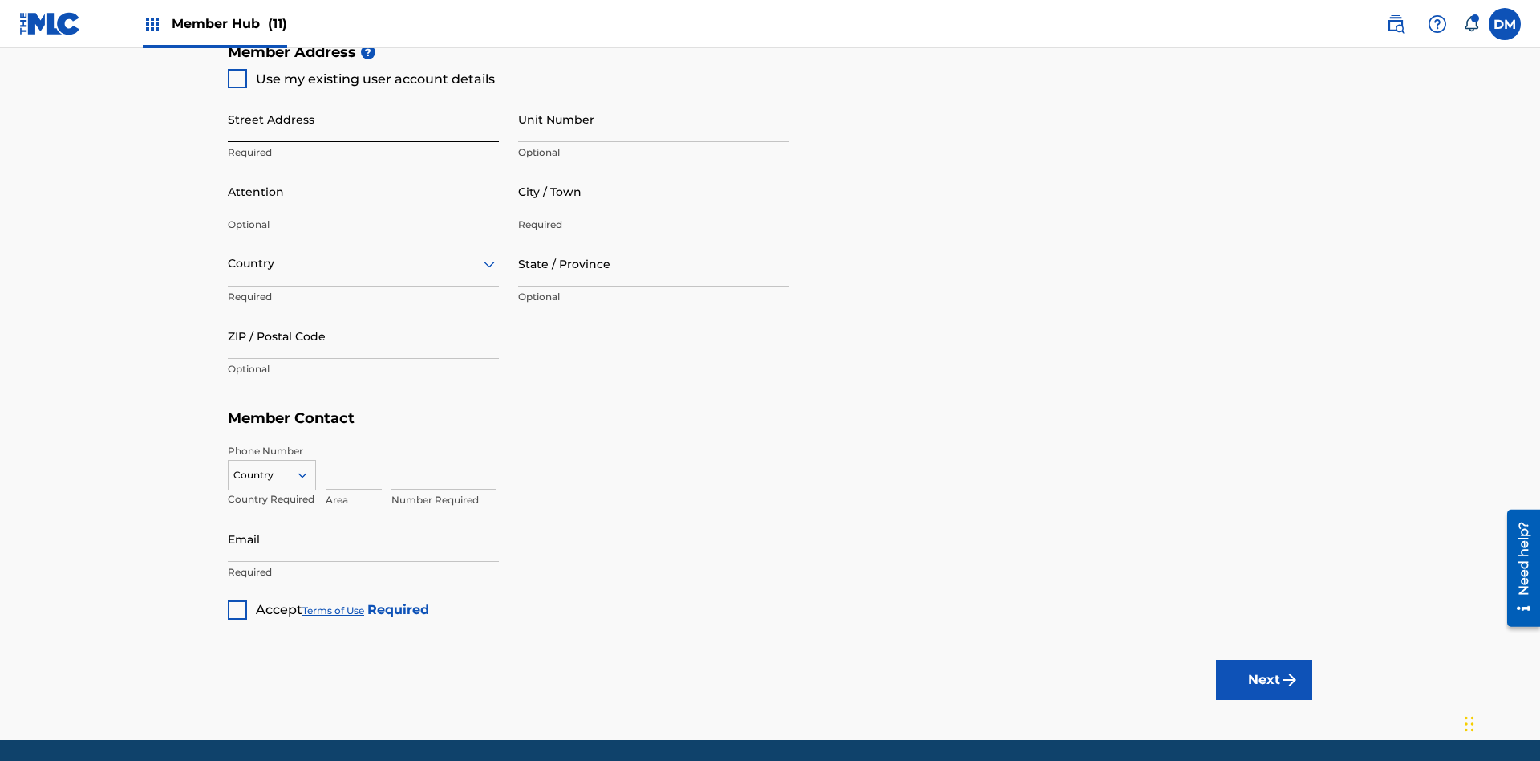
type input "Z2025.09.21.04.29.44"
click at [363, 119] on input "Street Address" at bounding box center [363, 119] width 271 height 46
type input "[STREET_ADDRESS]"
click at [654, 119] on input "Unit Number" at bounding box center [653, 119] width 271 height 46
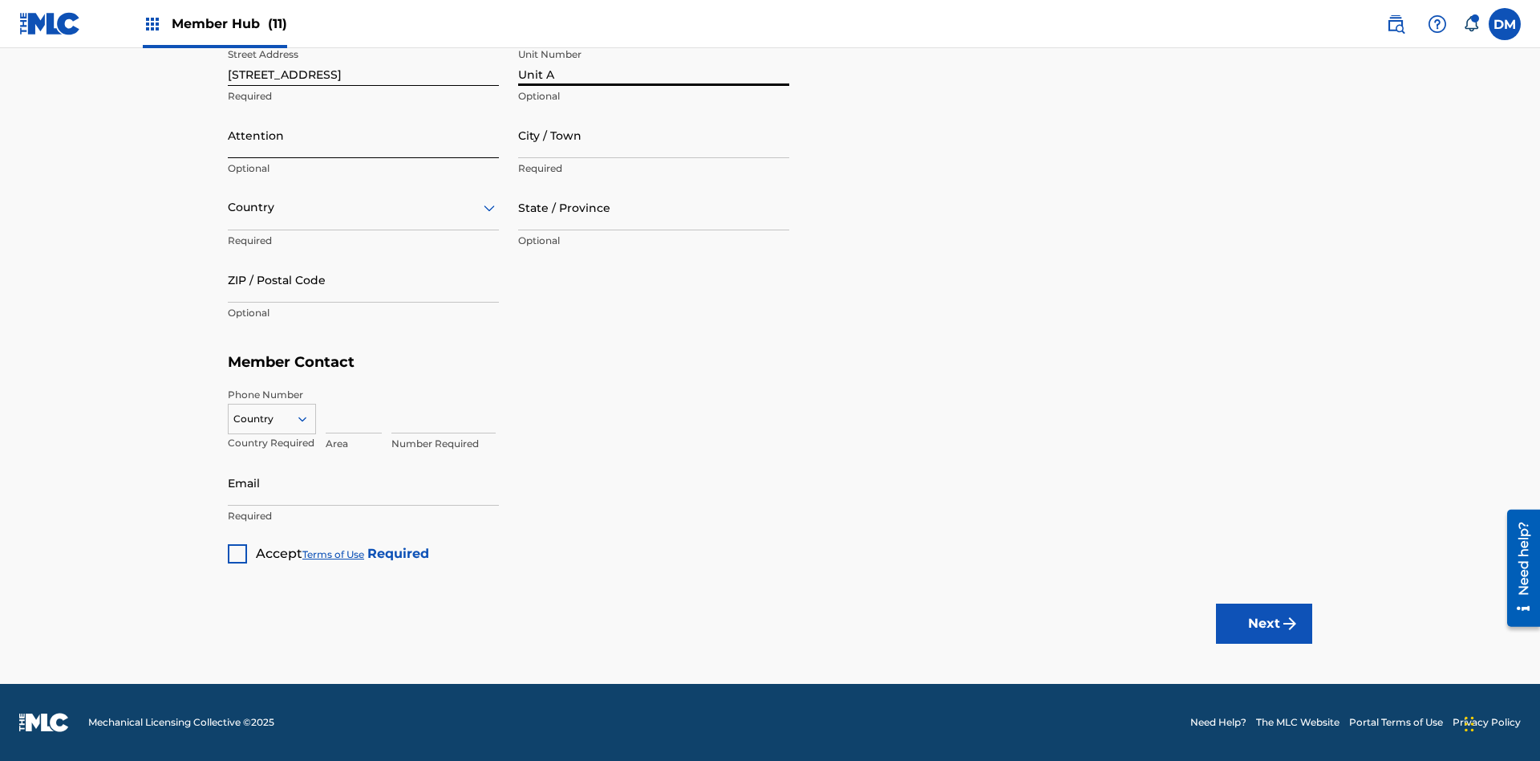
type input "Unit A"
click at [363, 135] on input "Attention" at bounding box center [363, 135] width 271 height 46
type input "[PERSON_NAME]"
click at [654, 135] on input "City / Town" at bounding box center [653, 135] width 271 height 46
type input "[GEOGRAPHIC_DATA]"
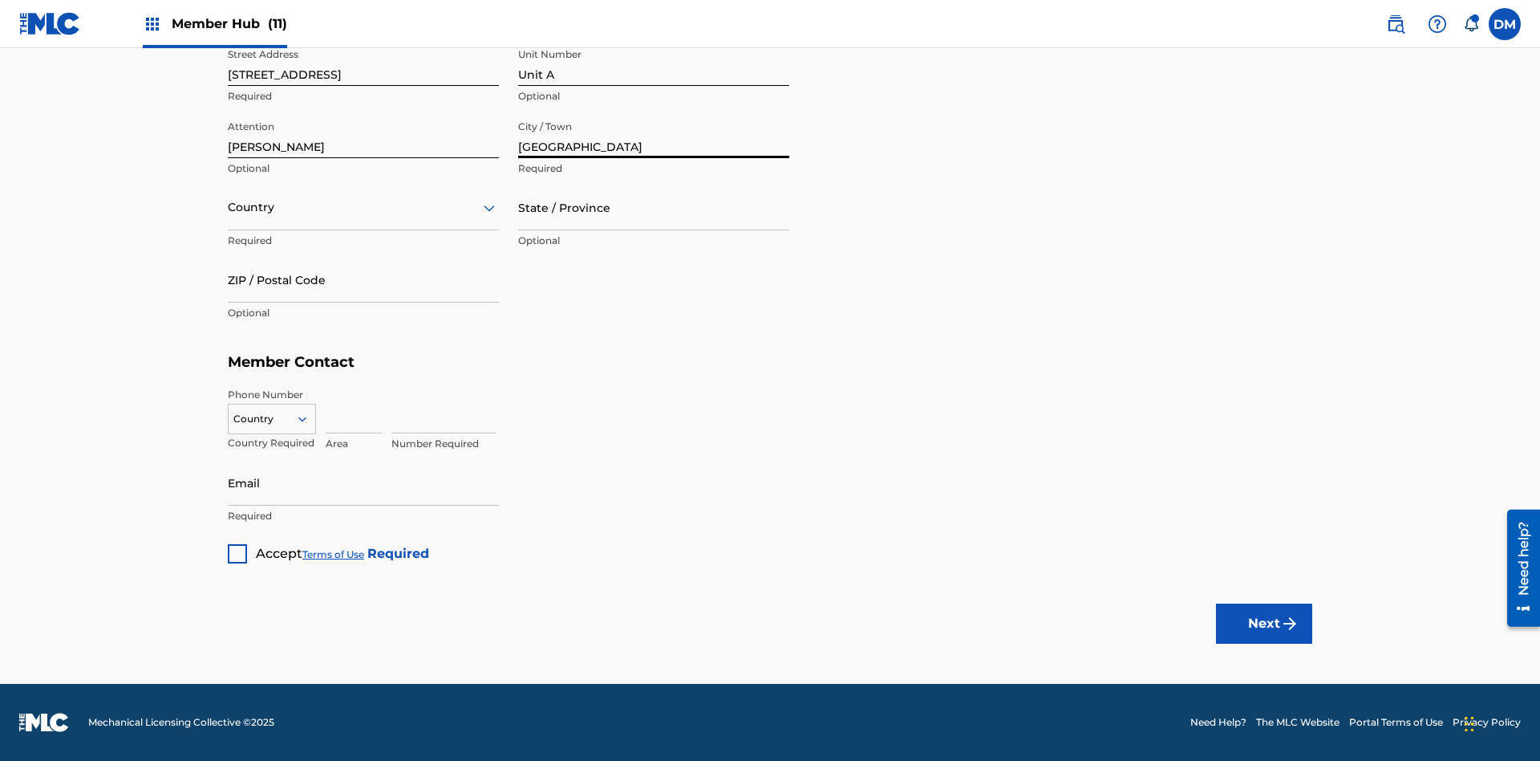
click at [229, 207] on input "text" at bounding box center [229, 207] width 3 height 17
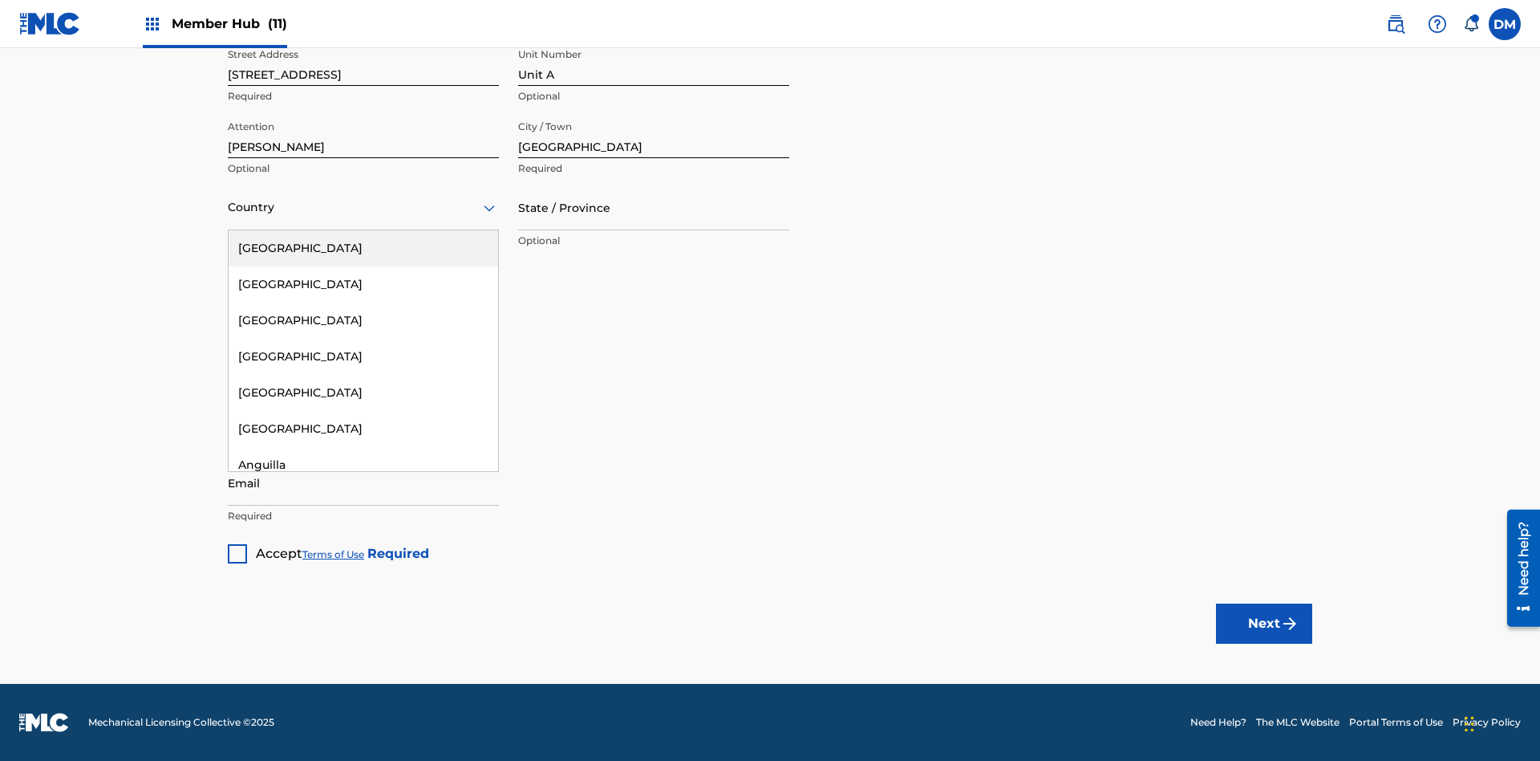
click at [363, 248] on div "[GEOGRAPHIC_DATA]" at bounding box center [364, 248] width 270 height 36
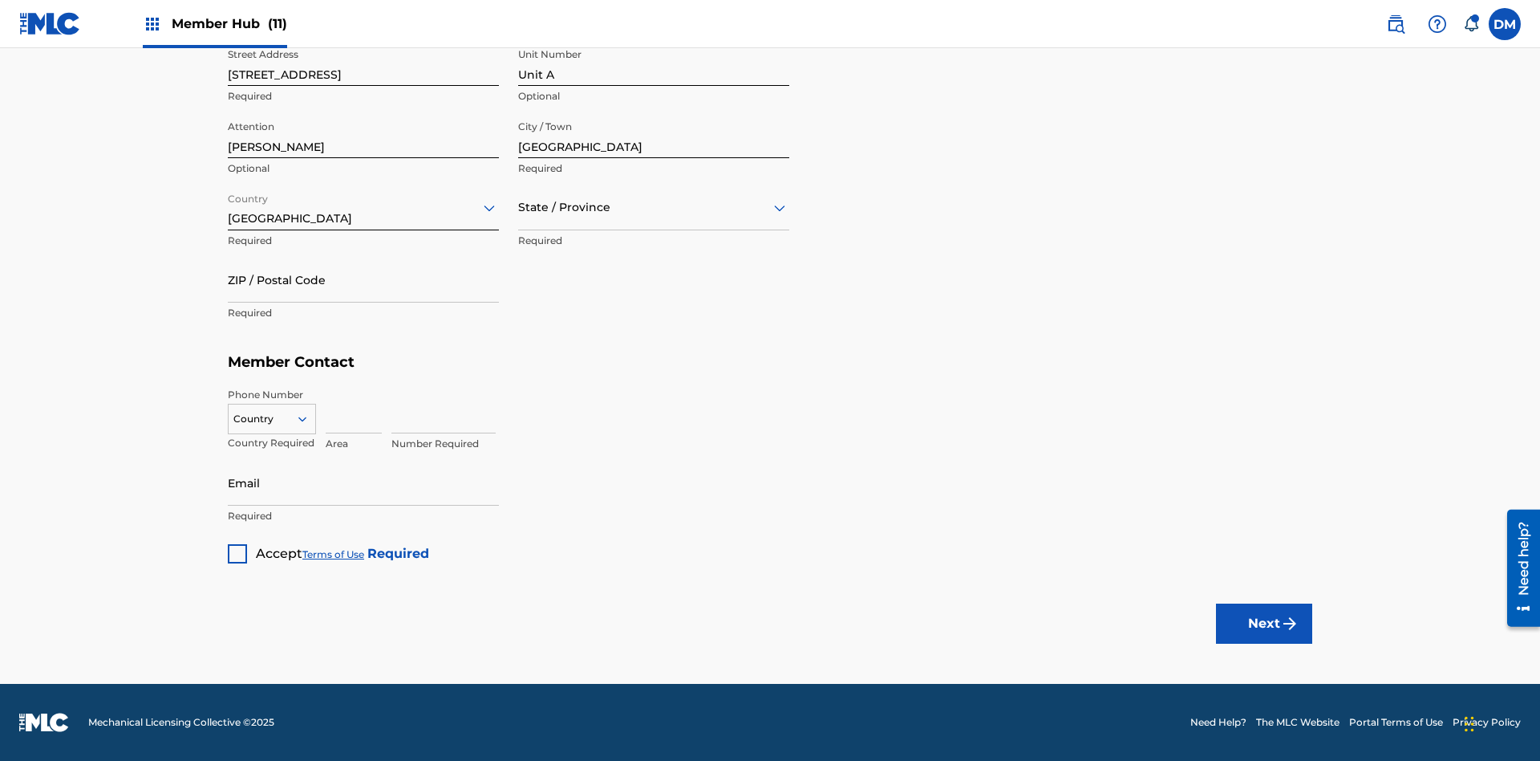
click at [519, 207] on input "text" at bounding box center [519, 207] width 3 height 17
click at [363, 279] on input "ZIP / Postal Code" at bounding box center [363, 280] width 271 height 46
type input "43140"
click at [309, 418] on icon at bounding box center [302, 419] width 14 height 14
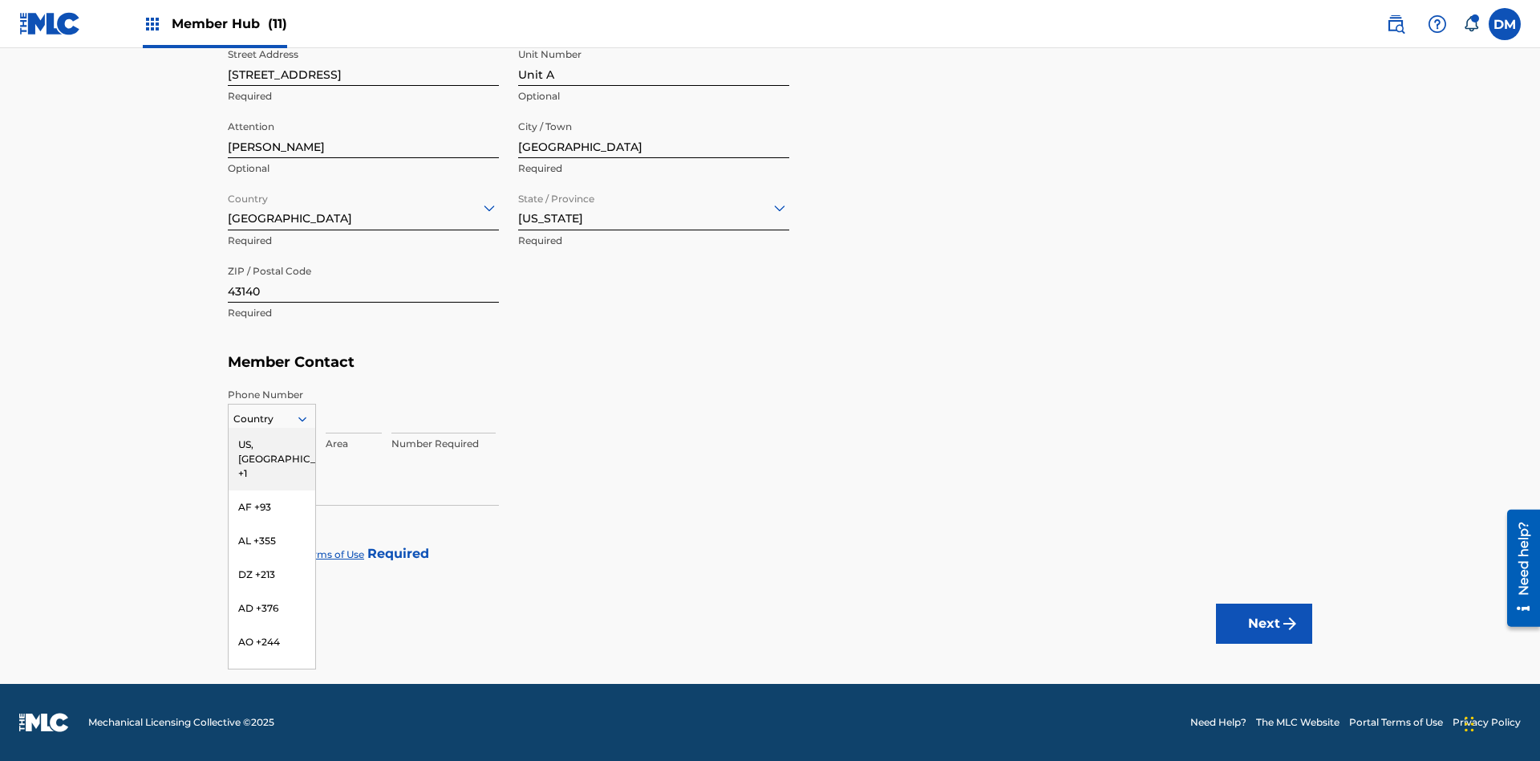
click at [272, 444] on div "US, [GEOGRAPHIC_DATA] +1" at bounding box center [272, 459] width 87 height 63
click at [354, 410] on input at bounding box center [354, 410] width 56 height 46
type input "740"
click at [444, 410] on input at bounding box center [444, 410] width 104 height 46
type input "8675309"
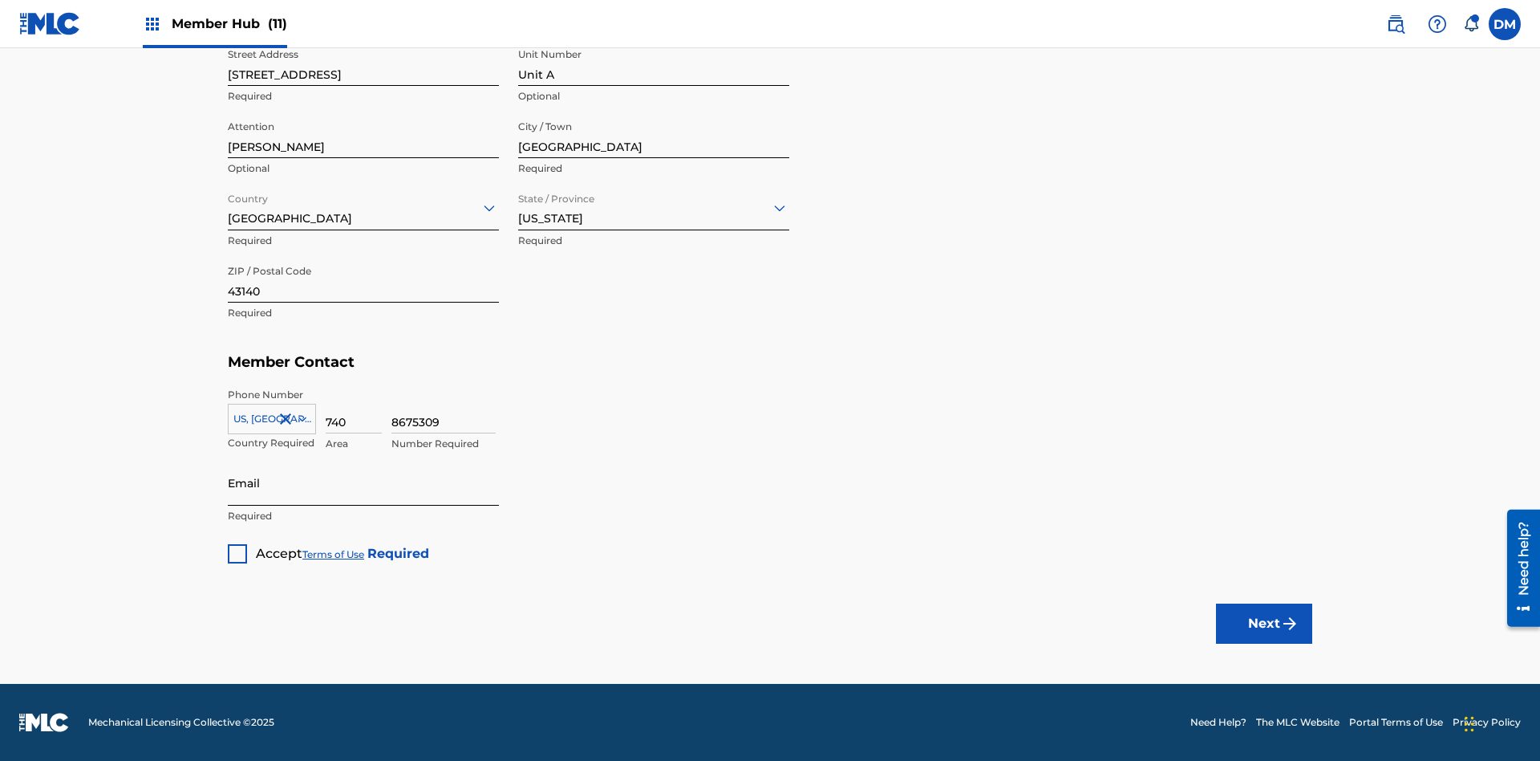
click at [363, 482] on input "Email" at bounding box center [363, 483] width 271 height 46
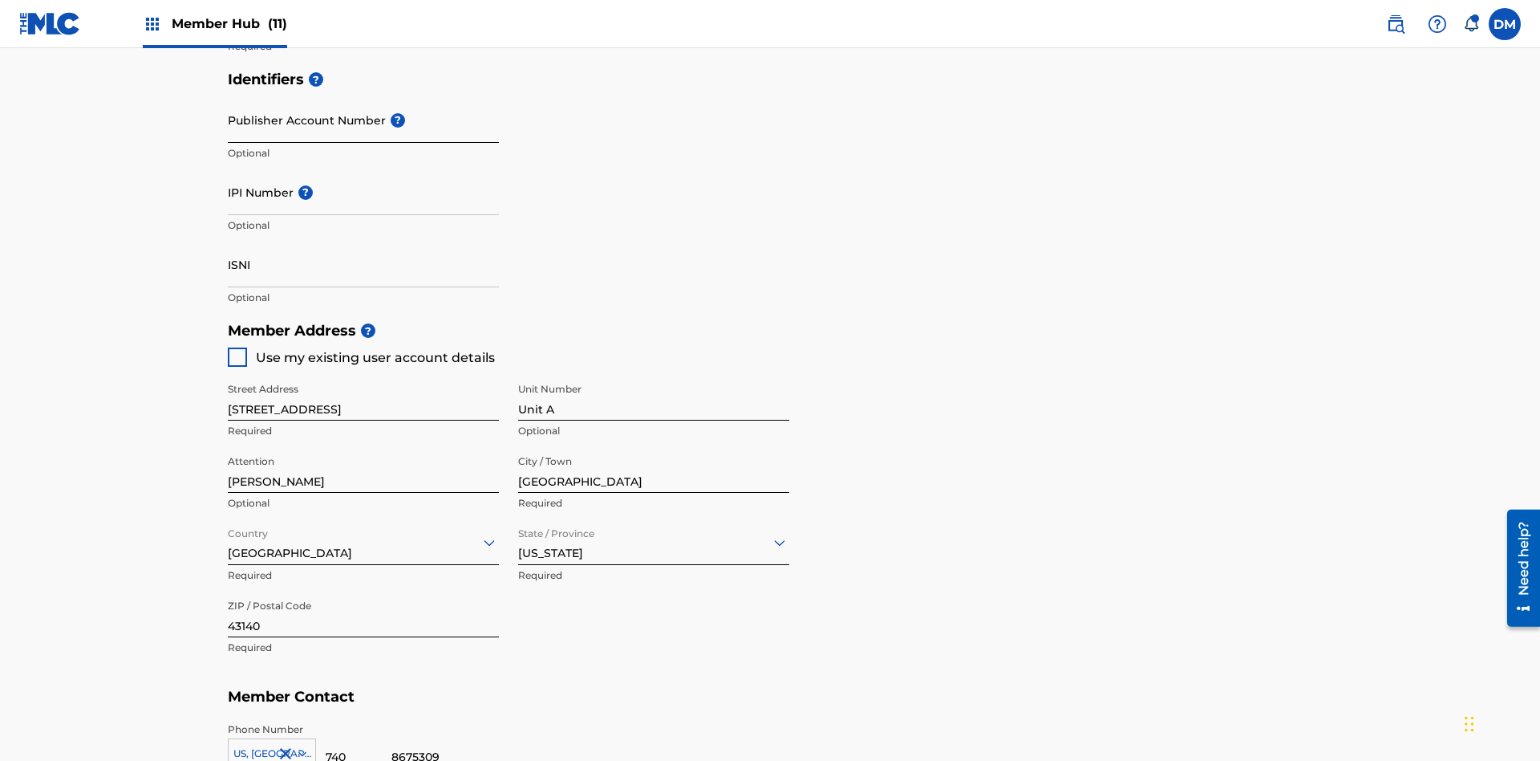
type input "[EMAIL_ADDRESS][DOMAIN_NAME]"
click at [363, 120] on input "Publisher Account Number ?" at bounding box center [363, 120] width 271 height 46
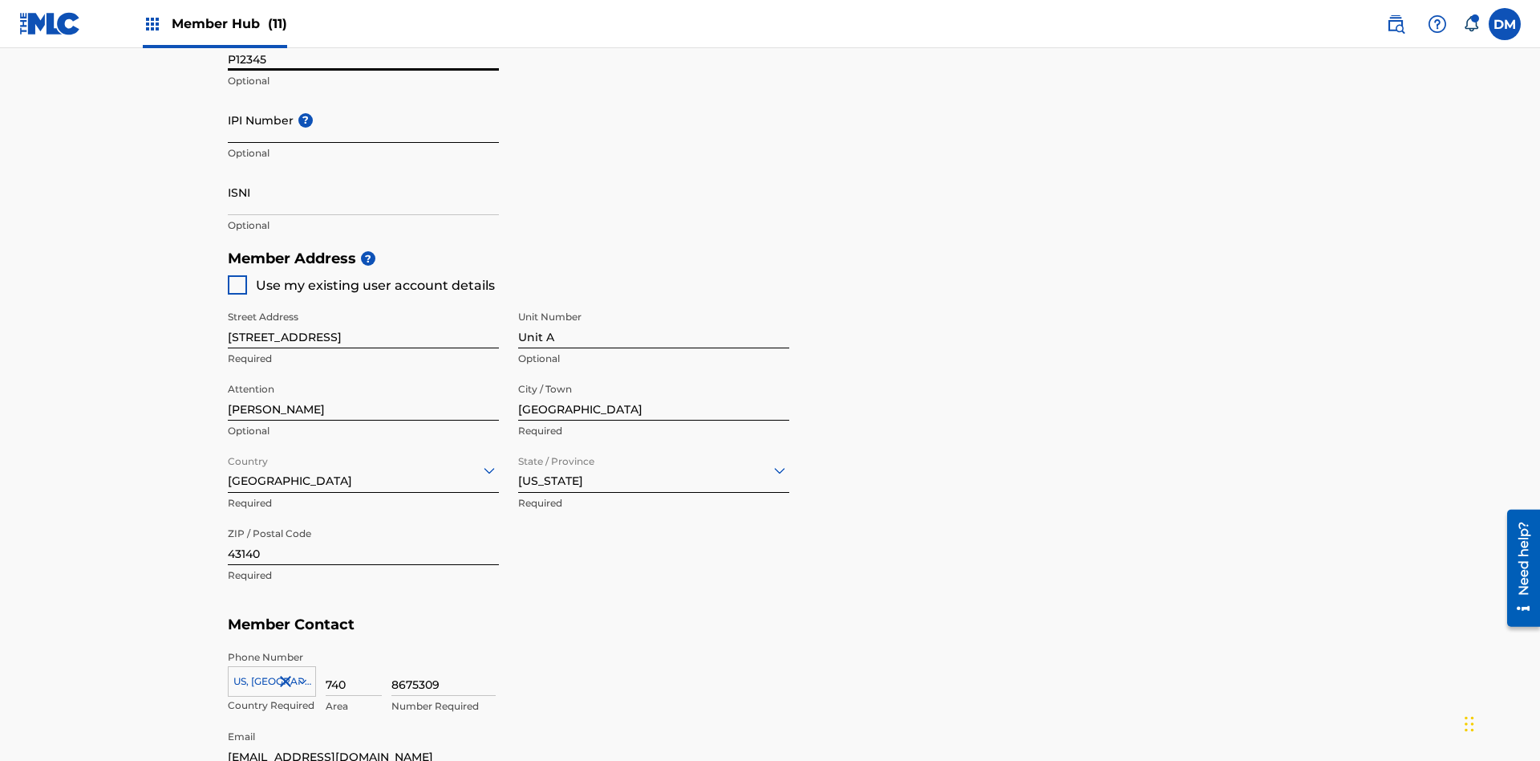
type input "P12345"
click at [363, 120] on input "IPI Number ?" at bounding box center [363, 120] width 271 height 46
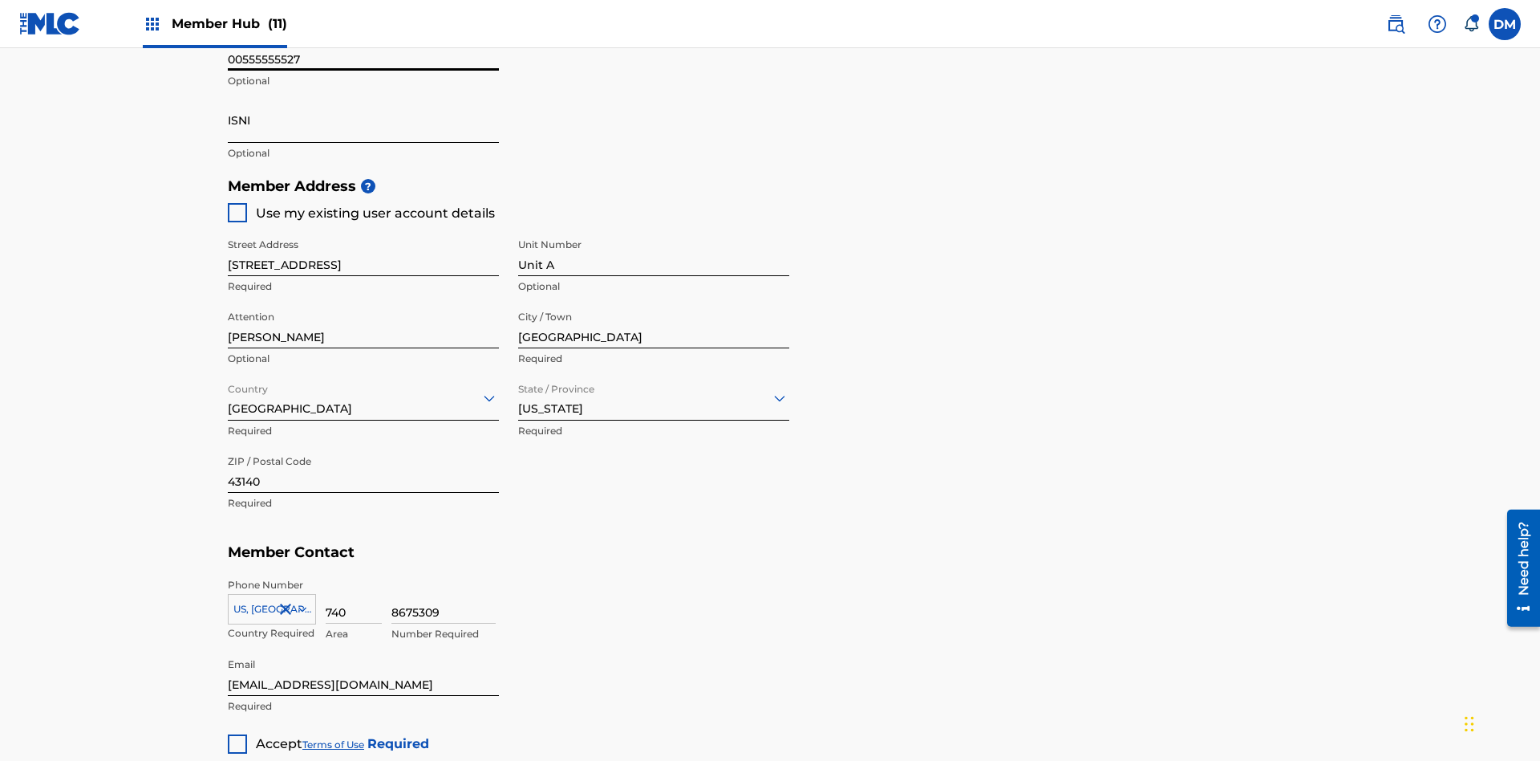
type input "00555555527"
click at [363, 120] on input "ISNI" at bounding box center [363, 120] width 271 height 46
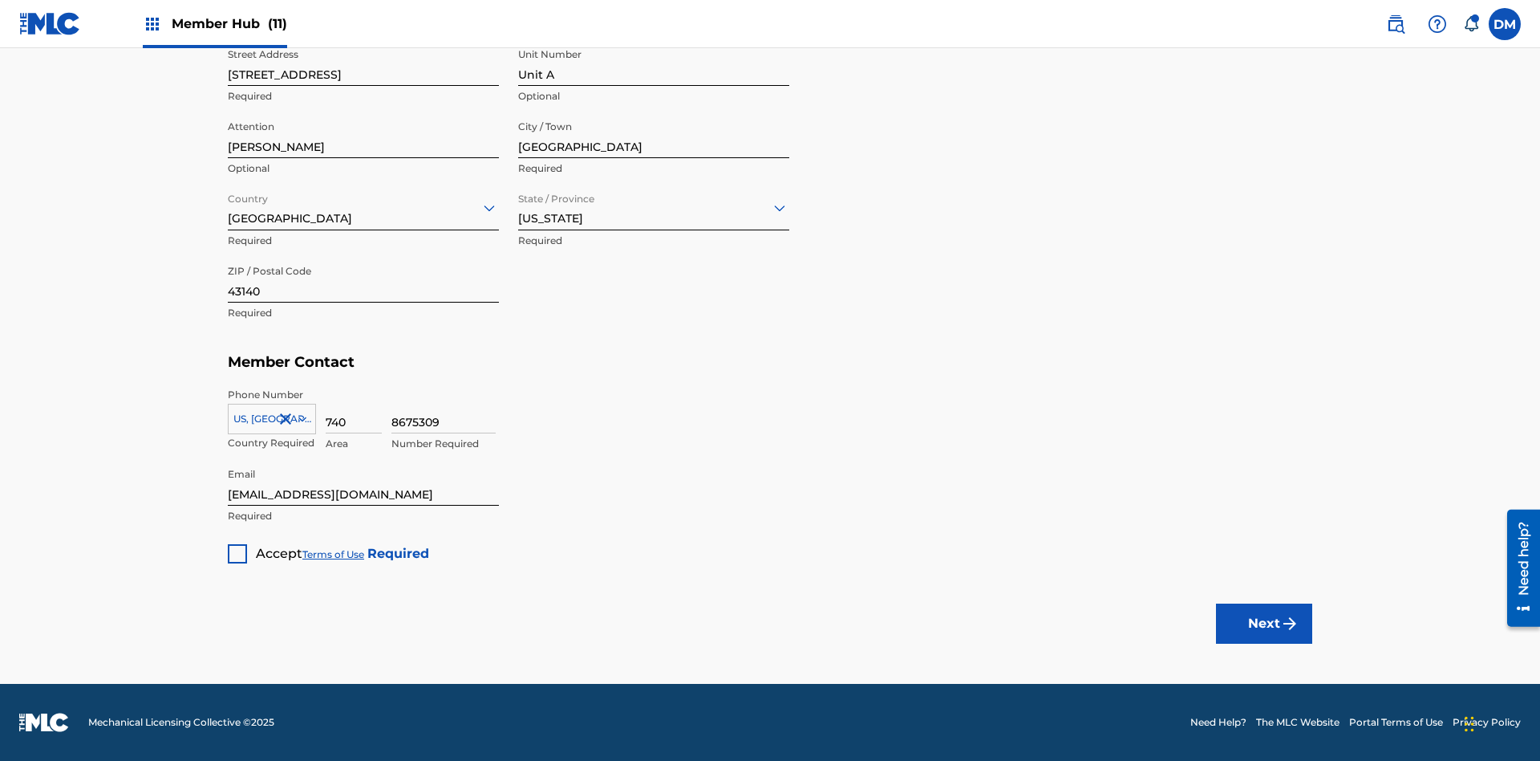
type input "1783704242094149"
click at [237, 553] on div at bounding box center [237, 553] width 19 height 19
click at [1264, 623] on button "Next" at bounding box center [1264, 623] width 96 height 40
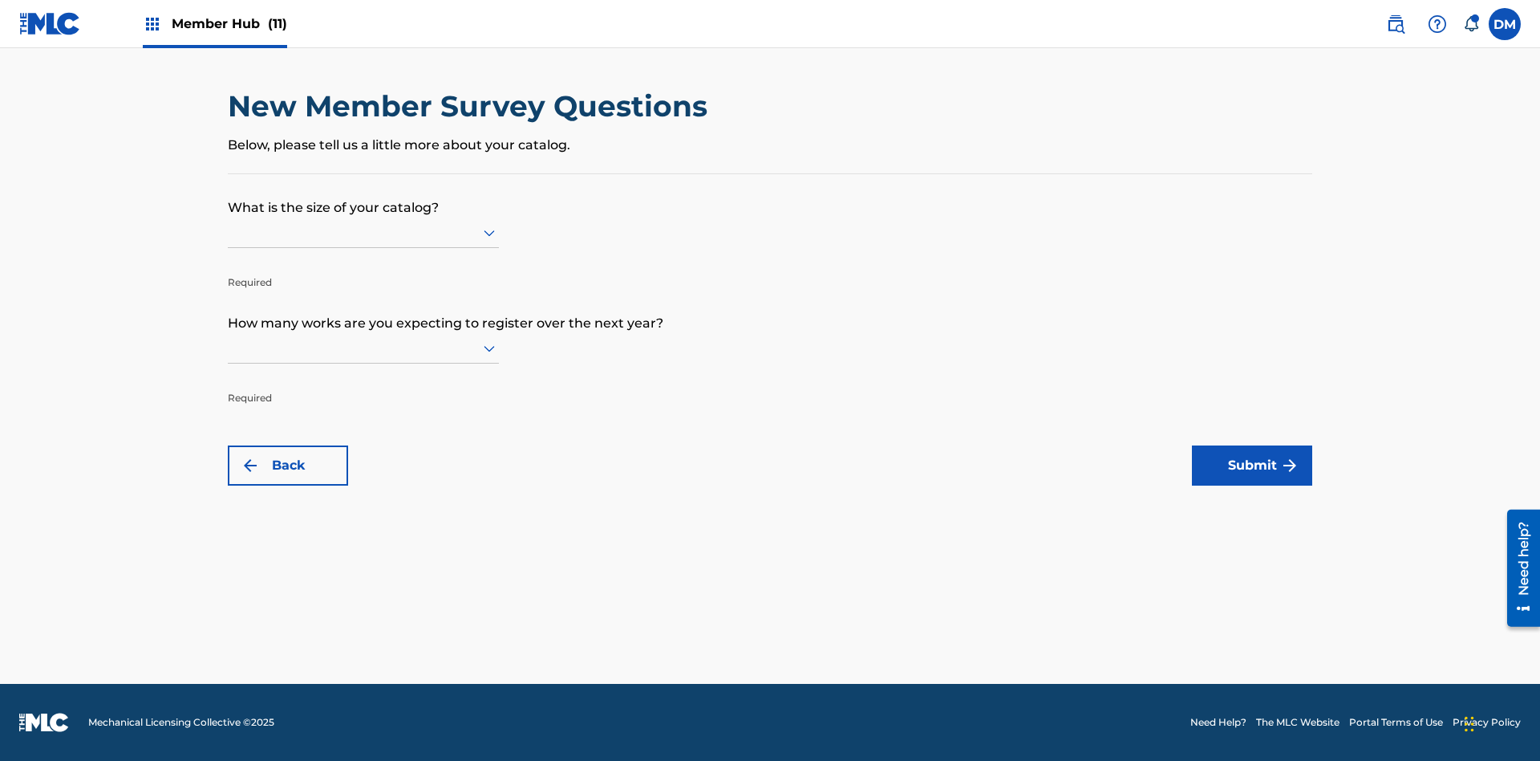
click at [229, 232] on input "text" at bounding box center [229, 232] width 3 height 17
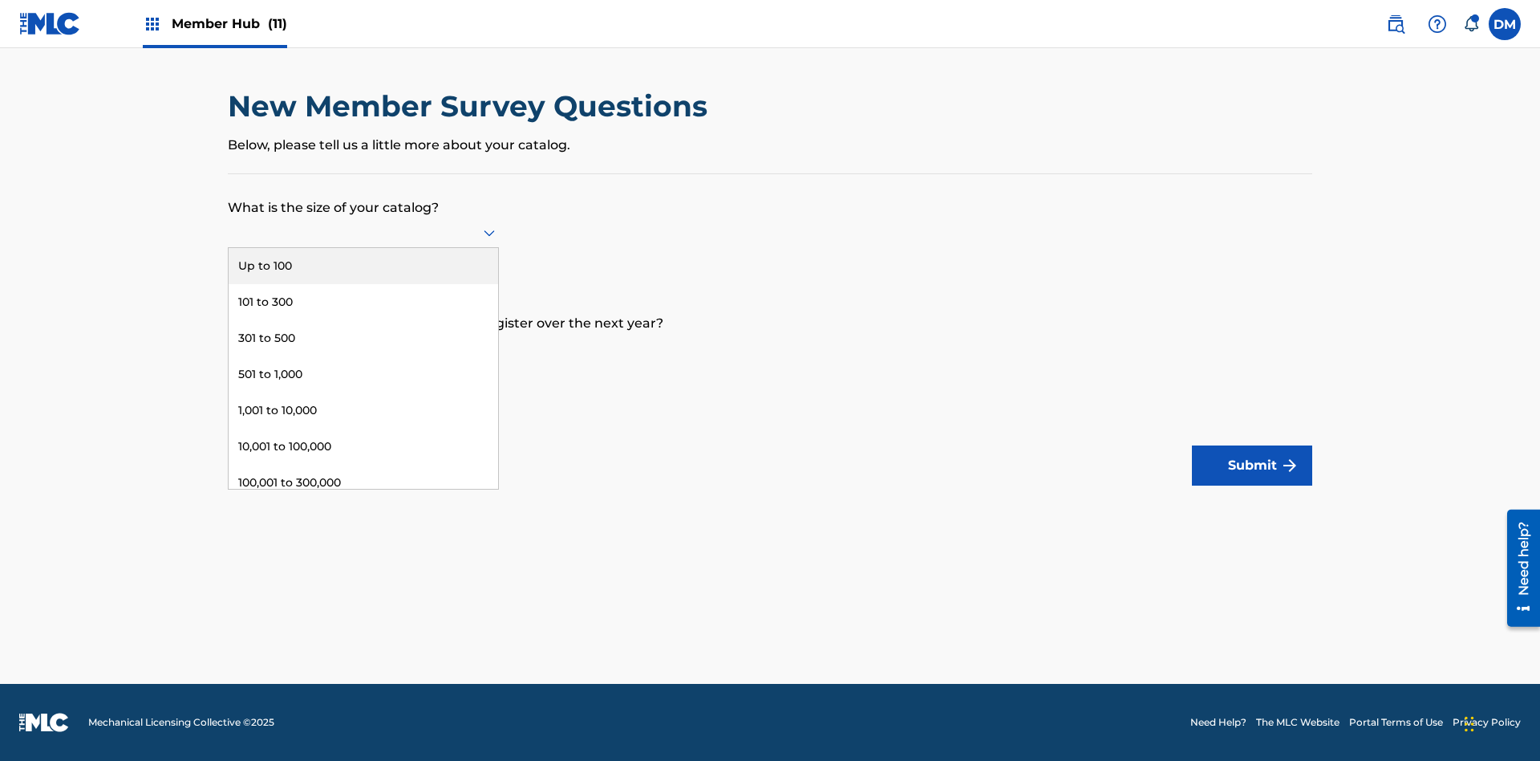
click at [363, 374] on div "501 to 1,000" at bounding box center [364, 374] width 270 height 36
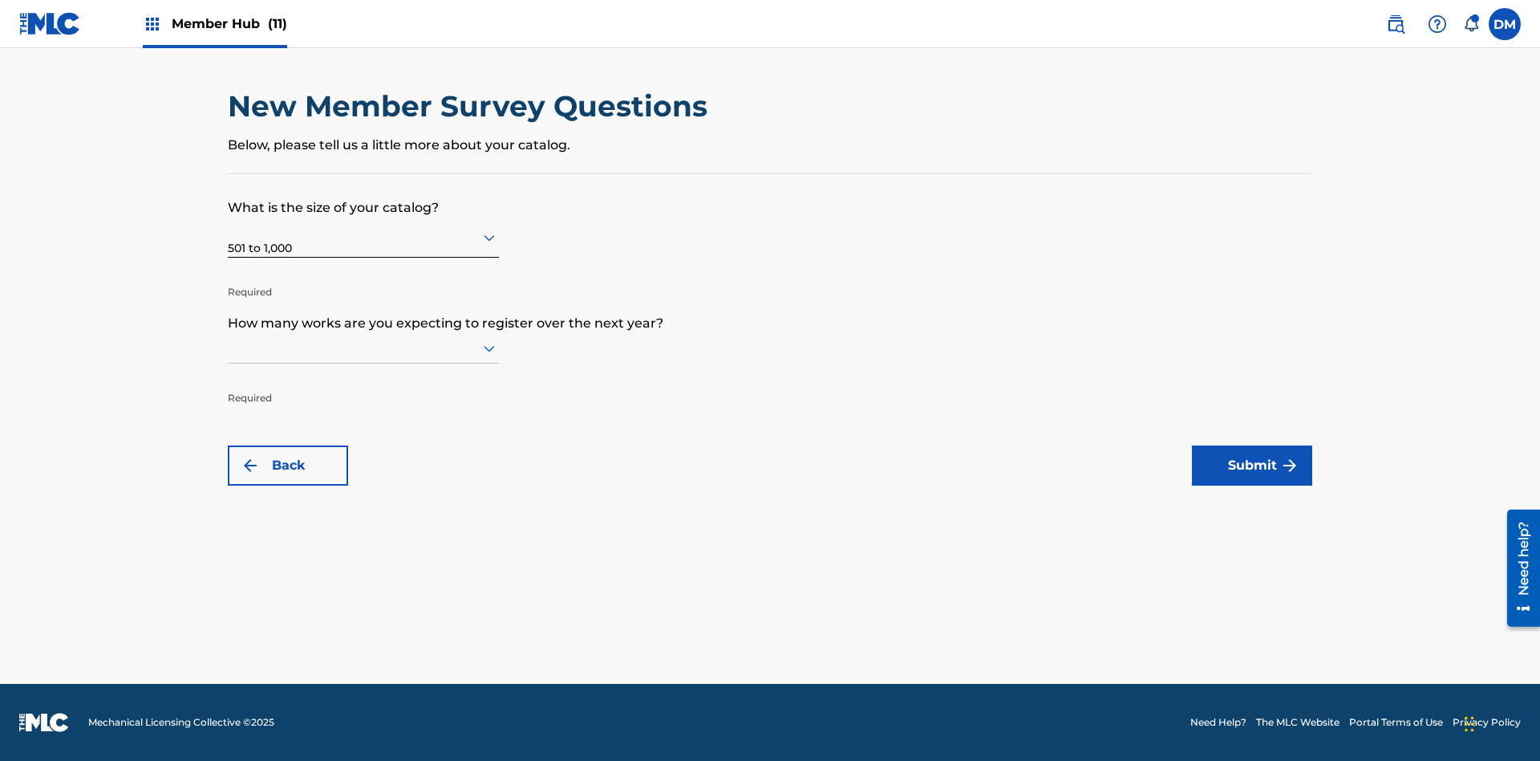
click at [229, 347] on input "text" at bounding box center [229, 347] width 3 height 17
click at [363, 453] on div "301 to 500" at bounding box center [364, 454] width 270 height 36
click at [1252, 465] on button "Submit" at bounding box center [1252, 465] width 120 height 40
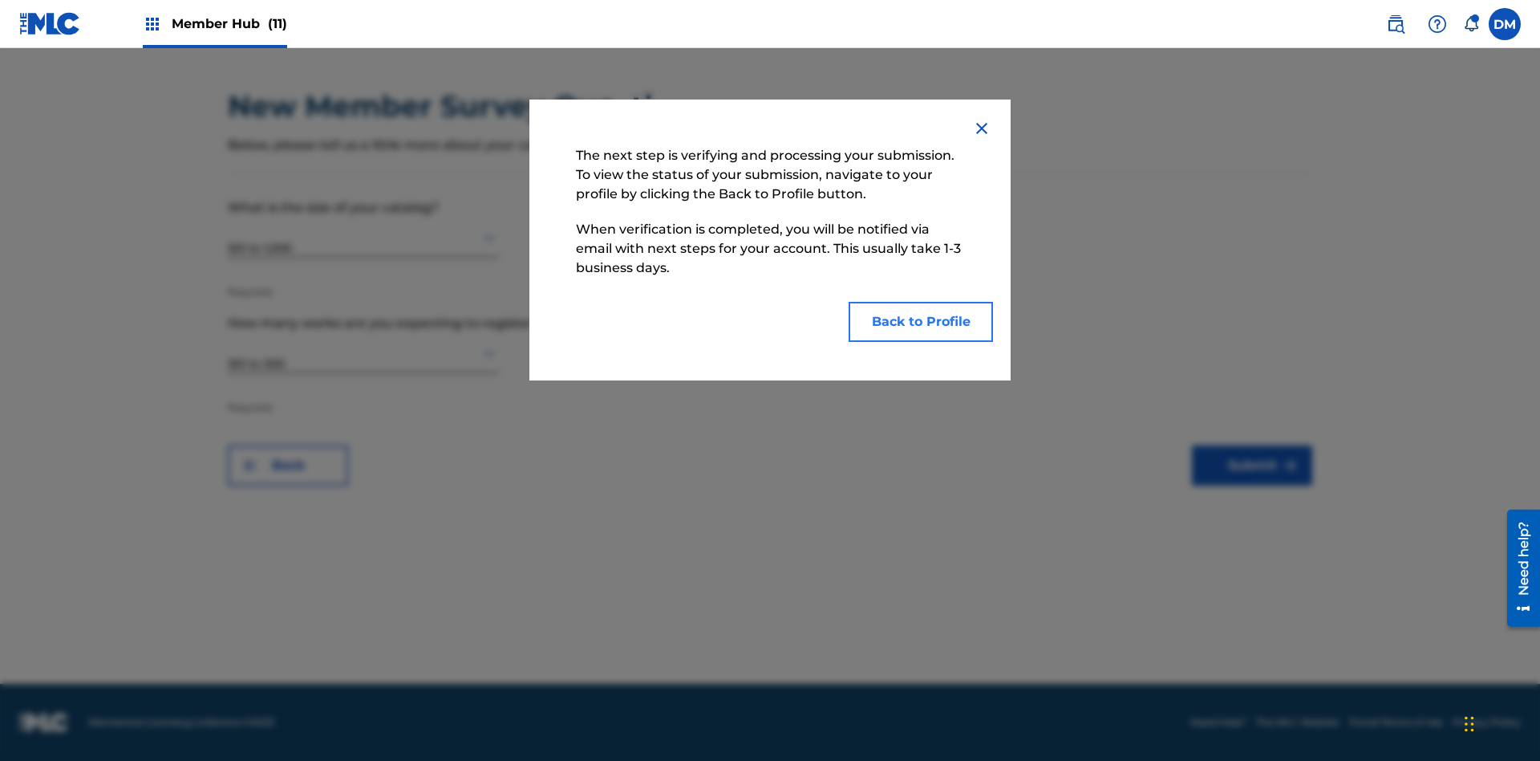
click at [921, 322] on button "Back to Profile" at bounding box center [921, 322] width 144 height 40
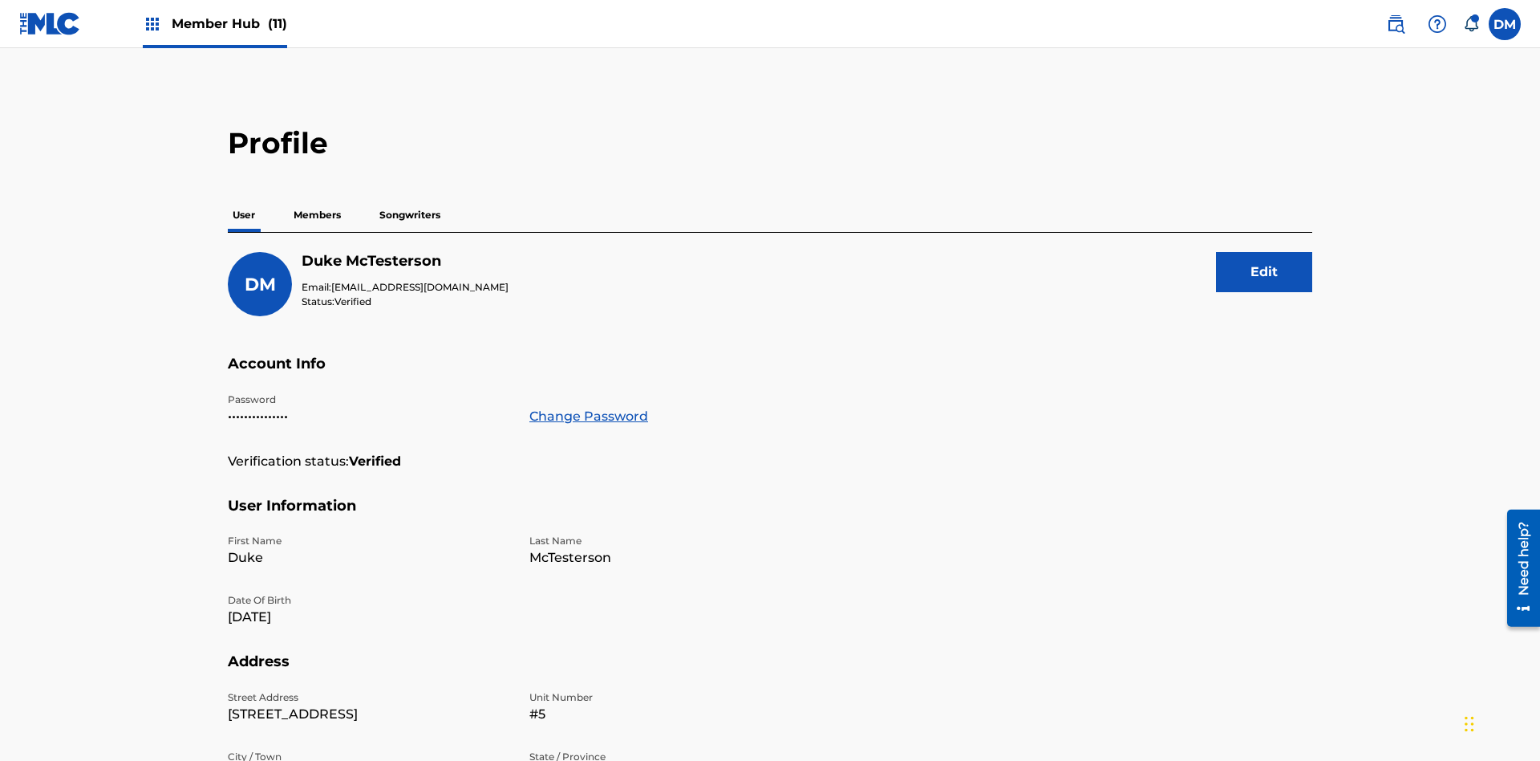
scroll to position [102, 0]
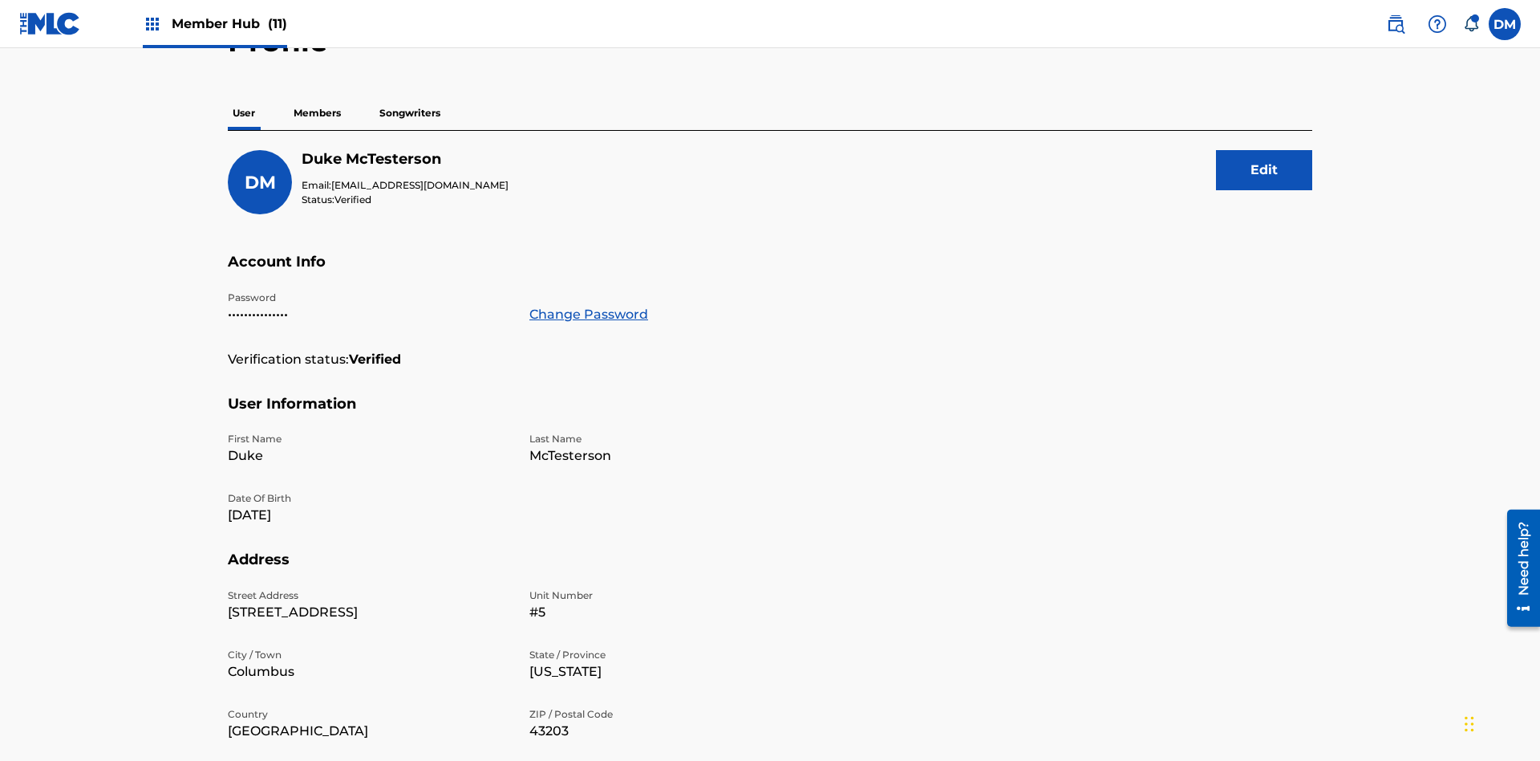
click at [318, 113] on p "Members" at bounding box center [317, 113] width 57 height 34
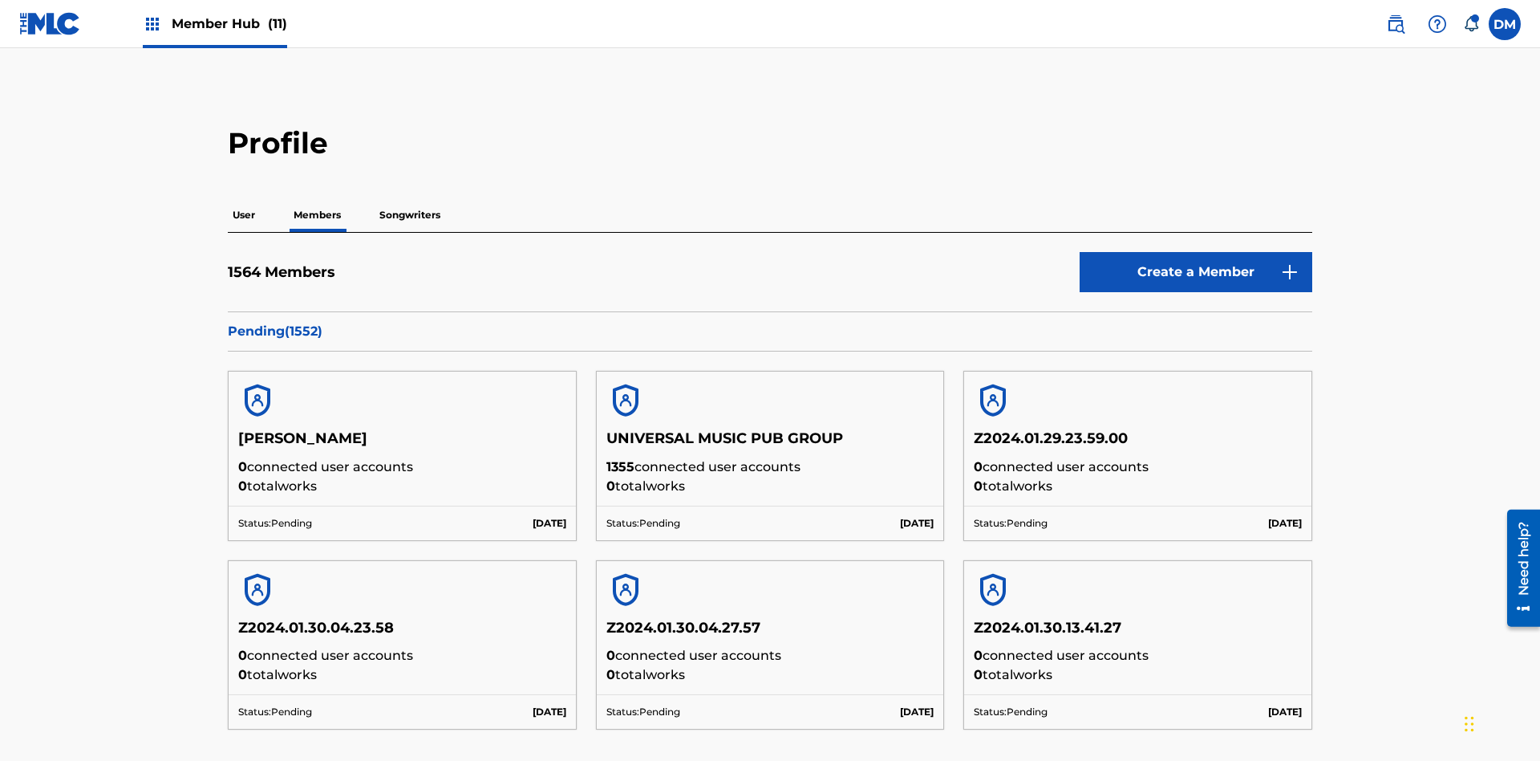
scroll to position [684, 0]
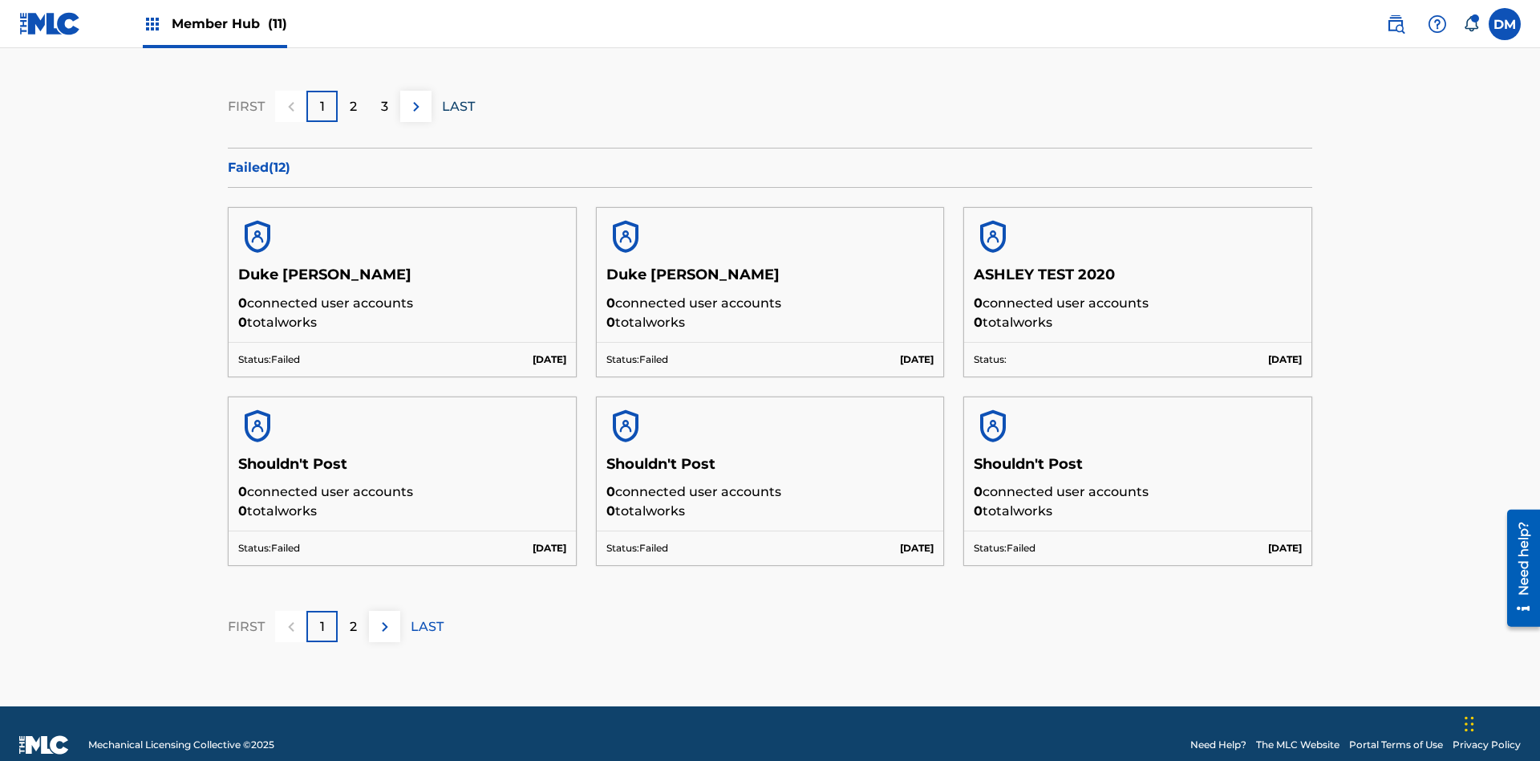
click at [458, 106] on p "LAST" at bounding box center [458, 106] width 33 height 19
